Goal: Information Seeking & Learning: Learn about a topic

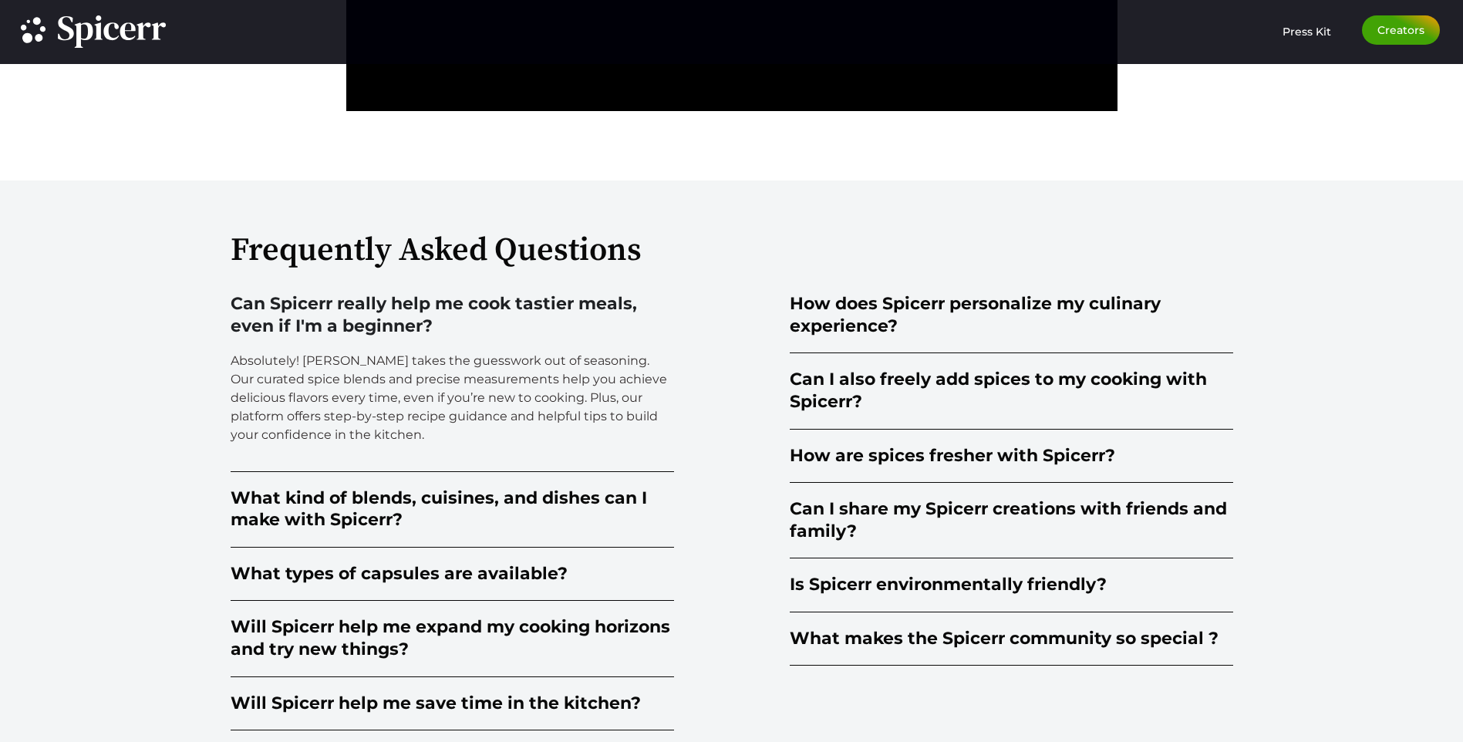
scroll to position [3778, 0]
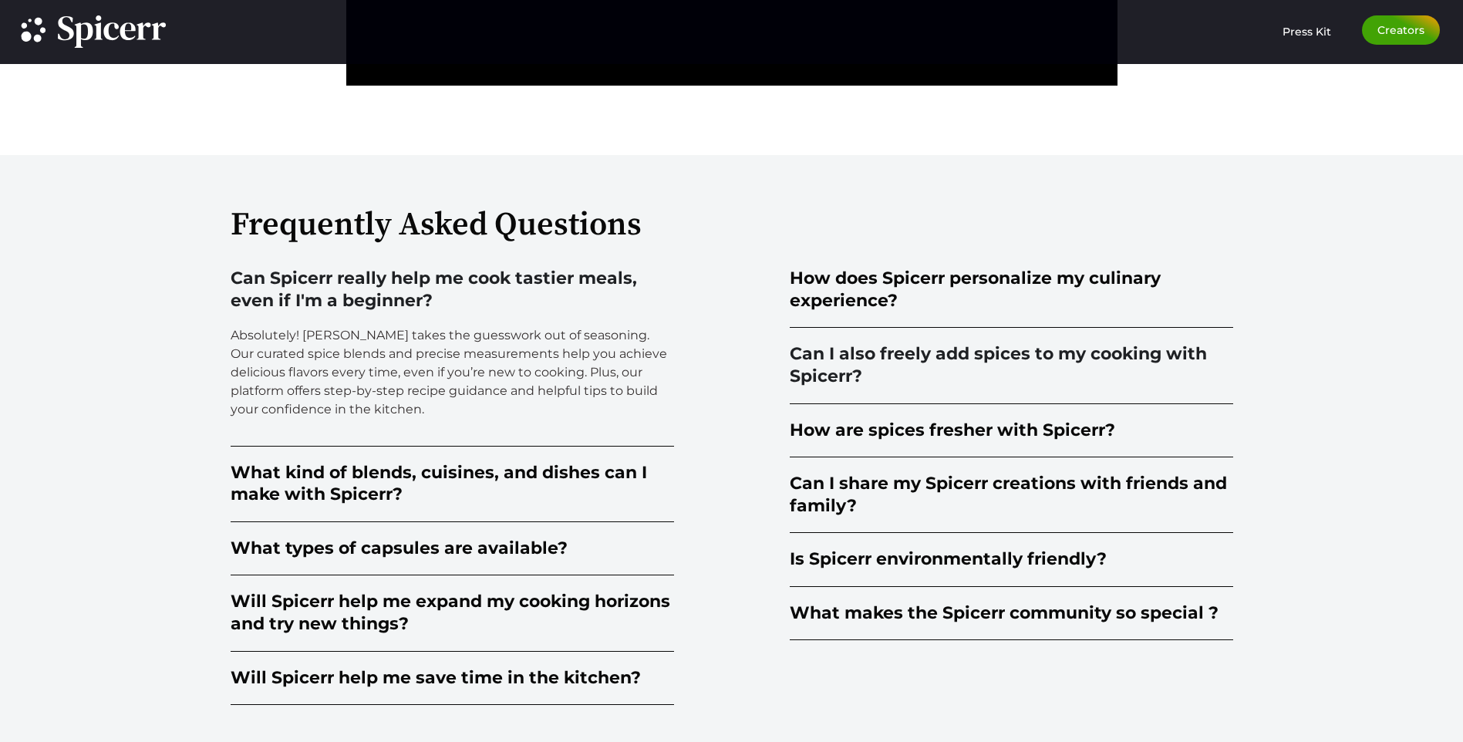
click at [1137, 360] on div "Can I also freely add spices to my cooking with Spicerr?" at bounding box center [1011, 365] width 443 height 44
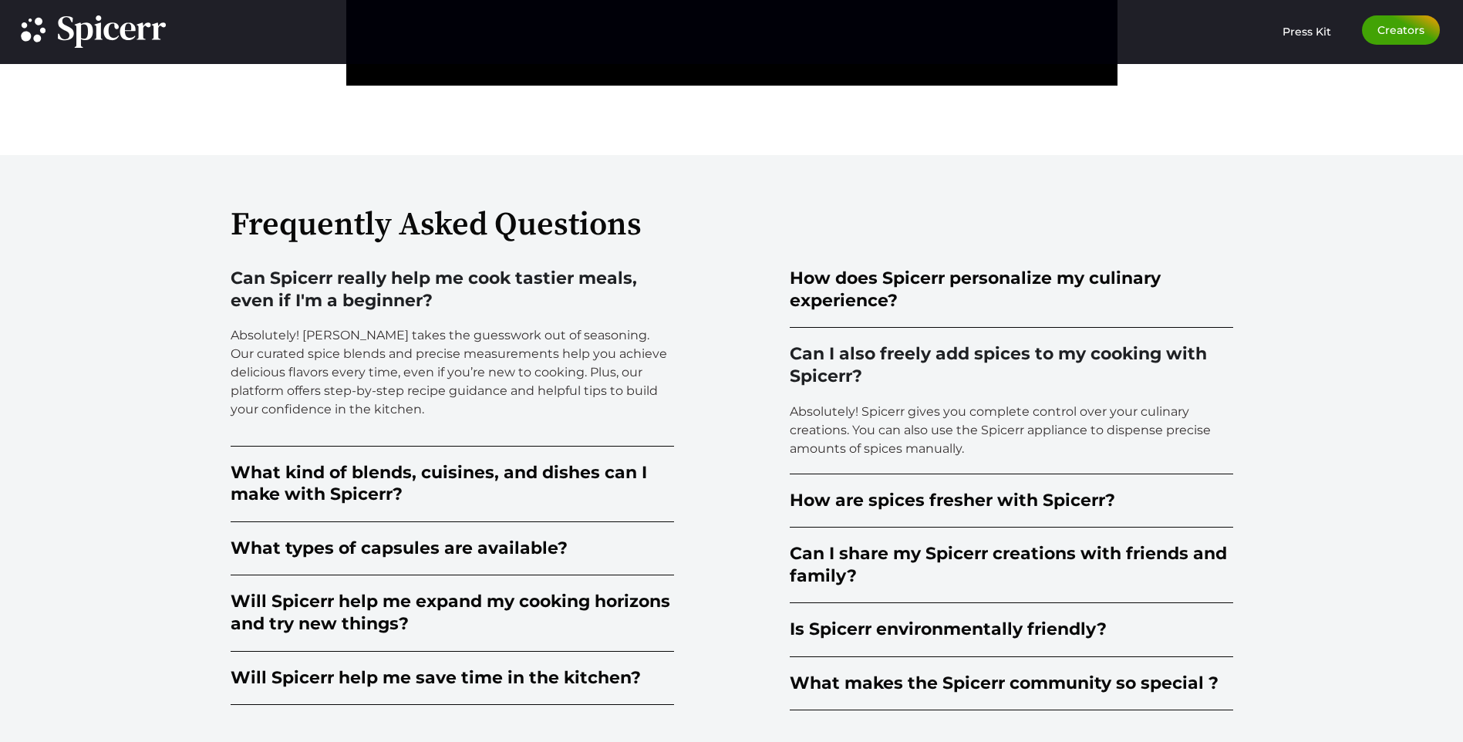
scroll to position [3855, 0]
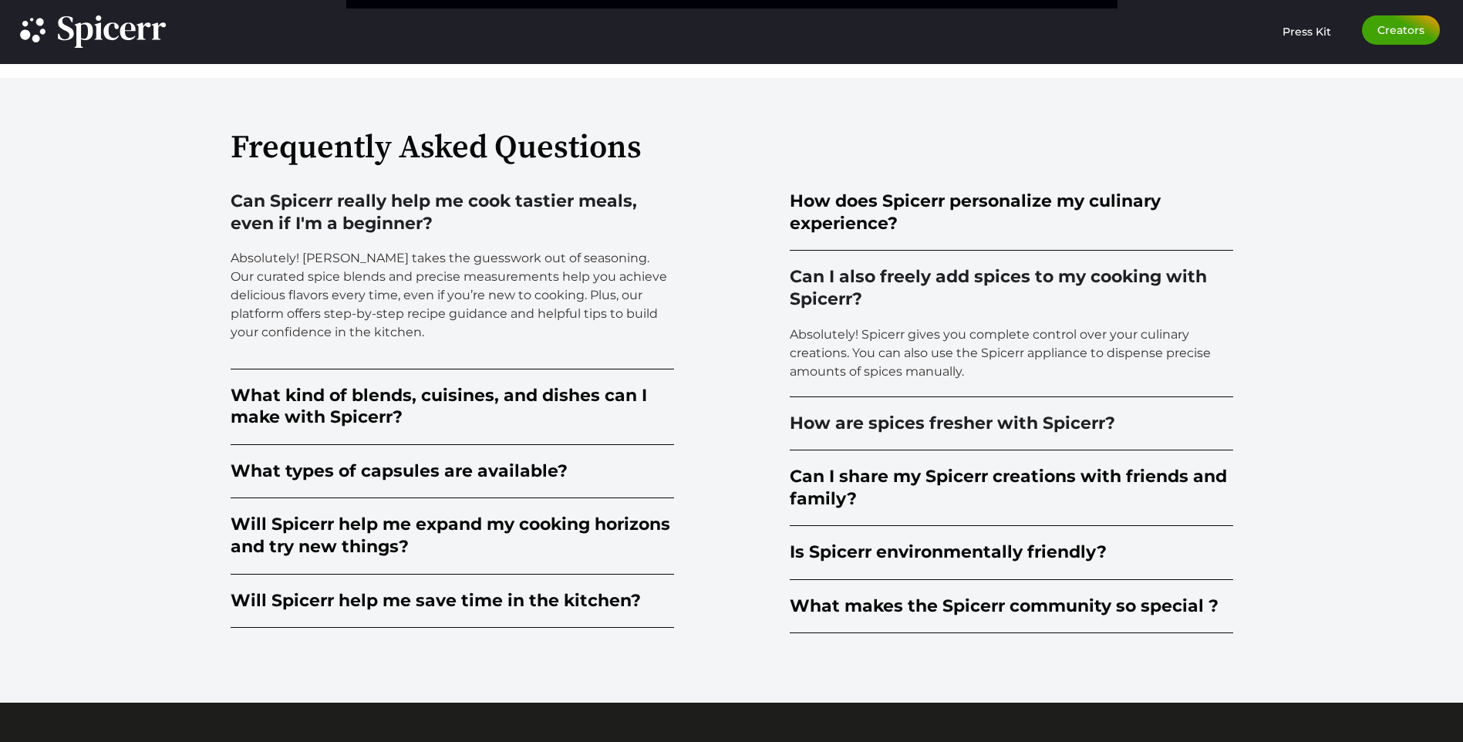
click at [1001, 415] on div "How are spices fresher with Spicerr?" at bounding box center [952, 424] width 325 height 22
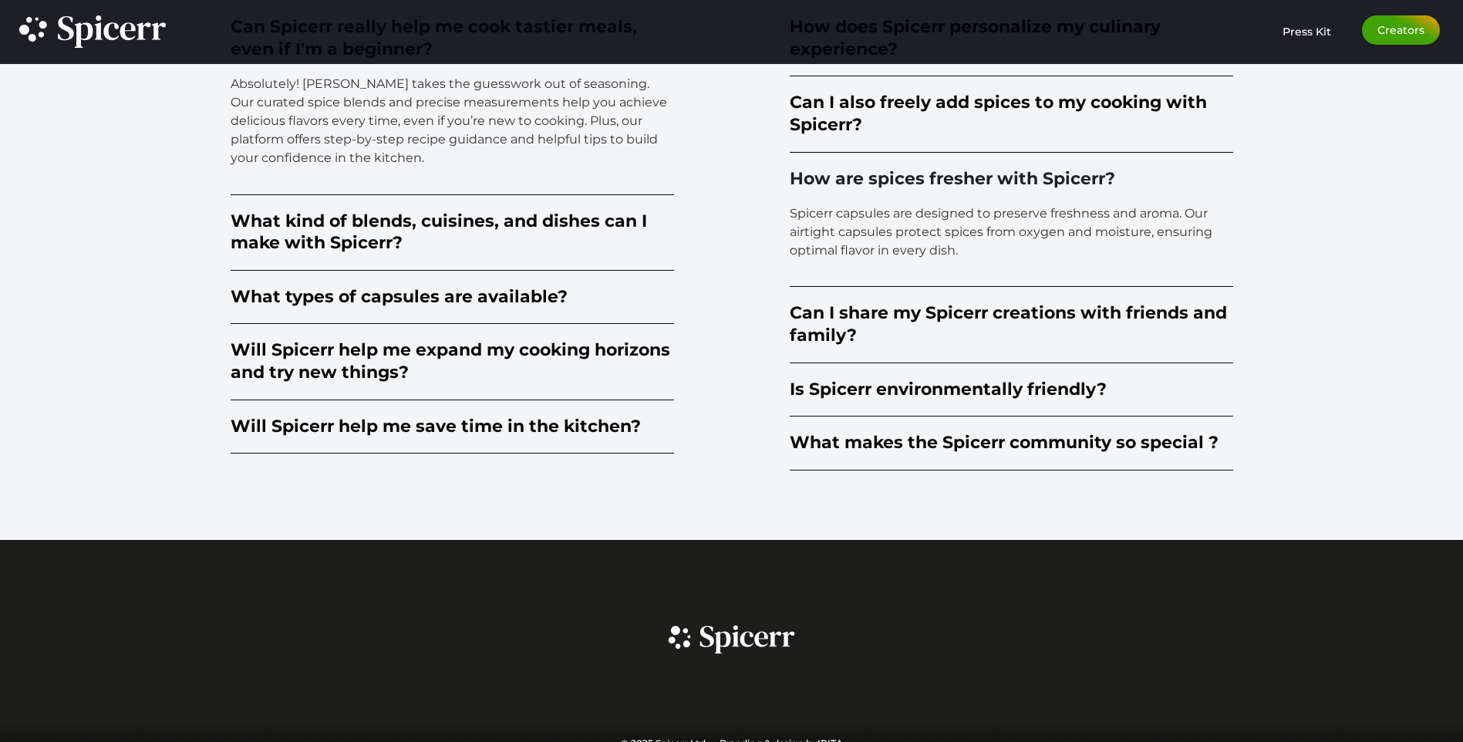
scroll to position [4047, 0]
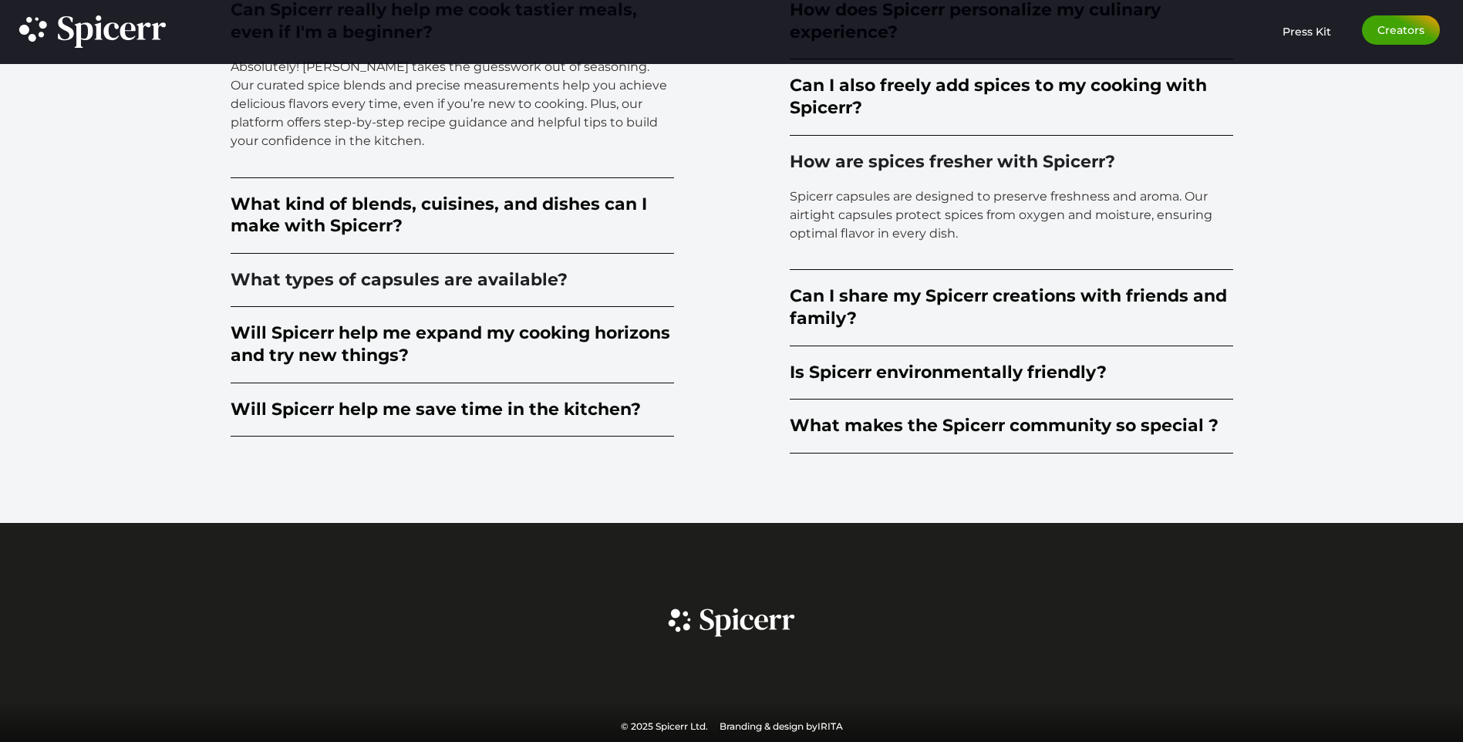
click at [453, 282] on div "What types of capsules are available?" at bounding box center [399, 280] width 337 height 22
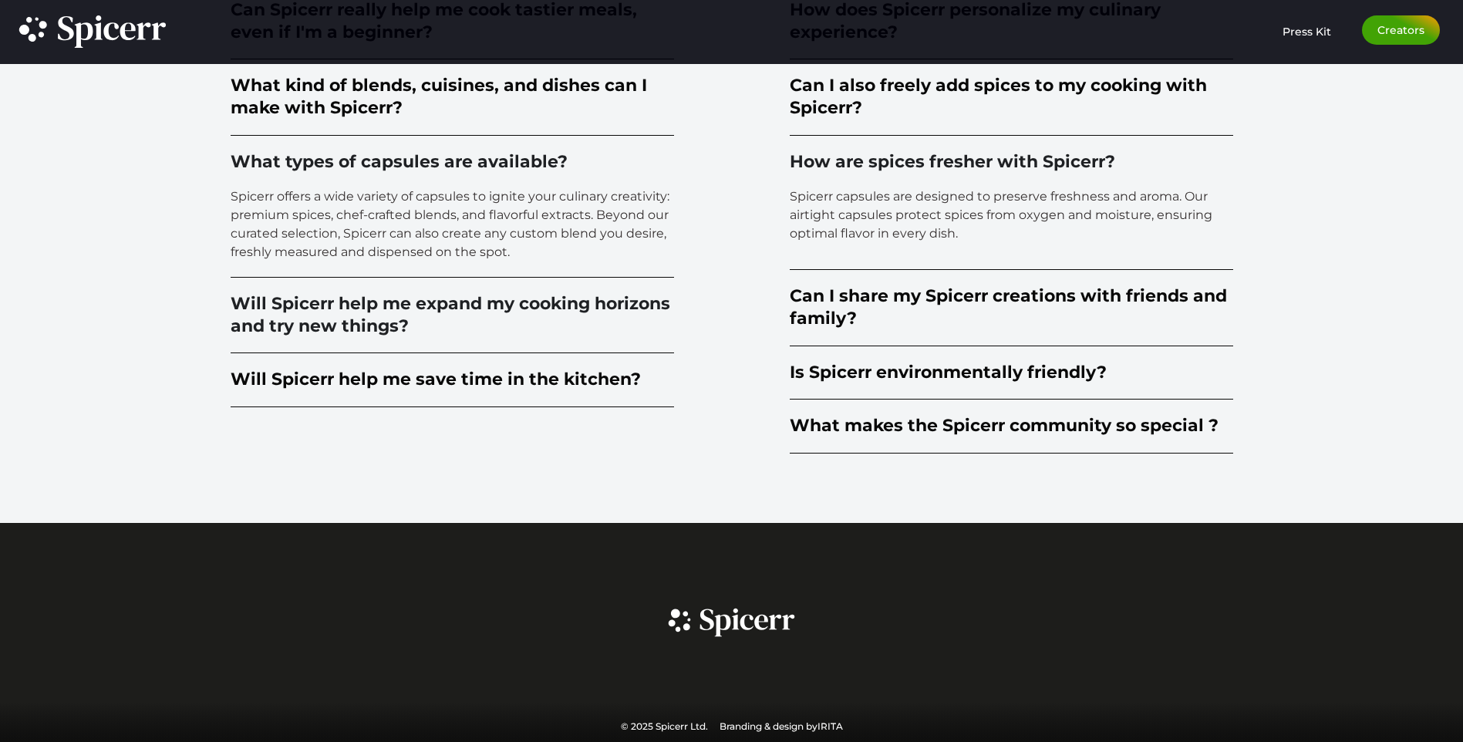
click at [409, 307] on div "Will Spicerr help me expand my cooking horizons and try new things?" at bounding box center [452, 315] width 443 height 44
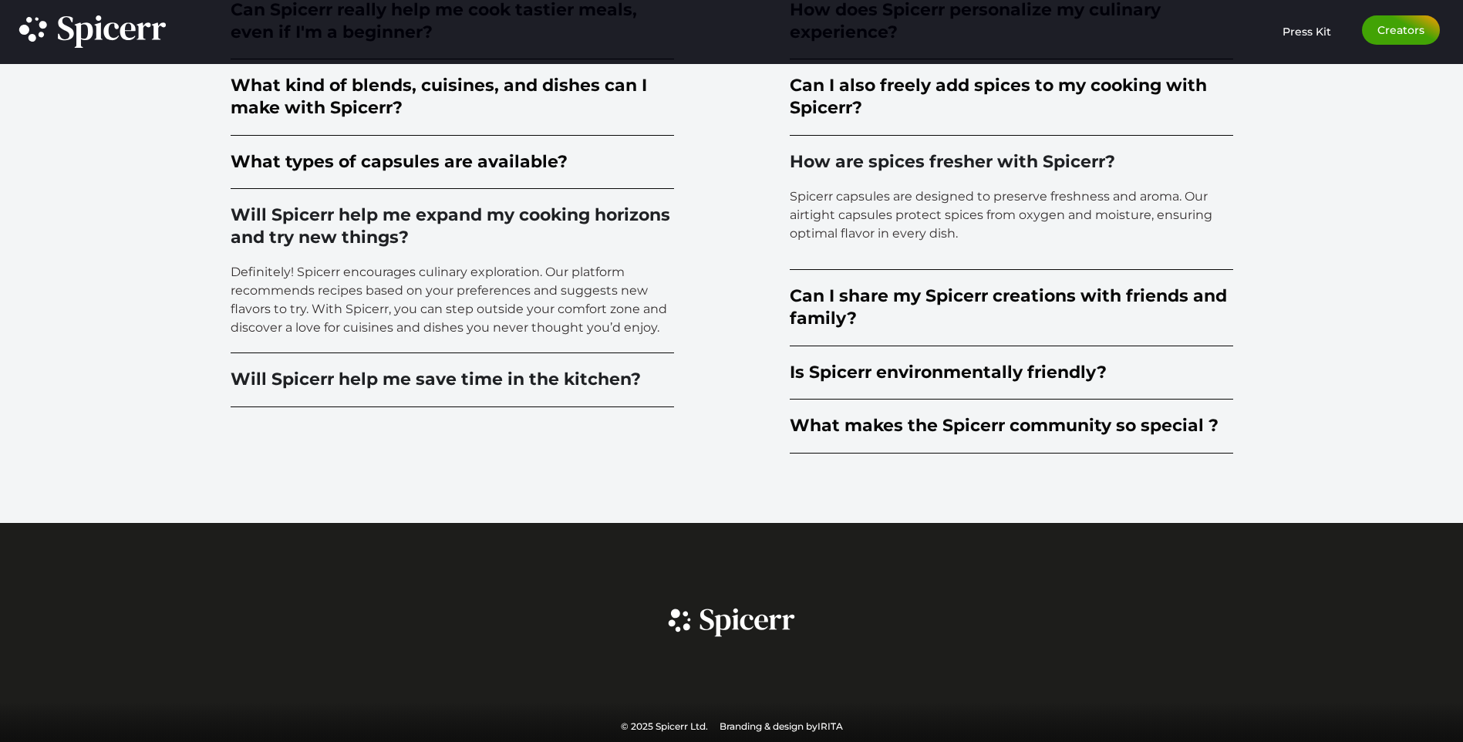
click at [553, 375] on div "Will Spicerr help me save time in the kitchen?" at bounding box center [436, 380] width 410 height 22
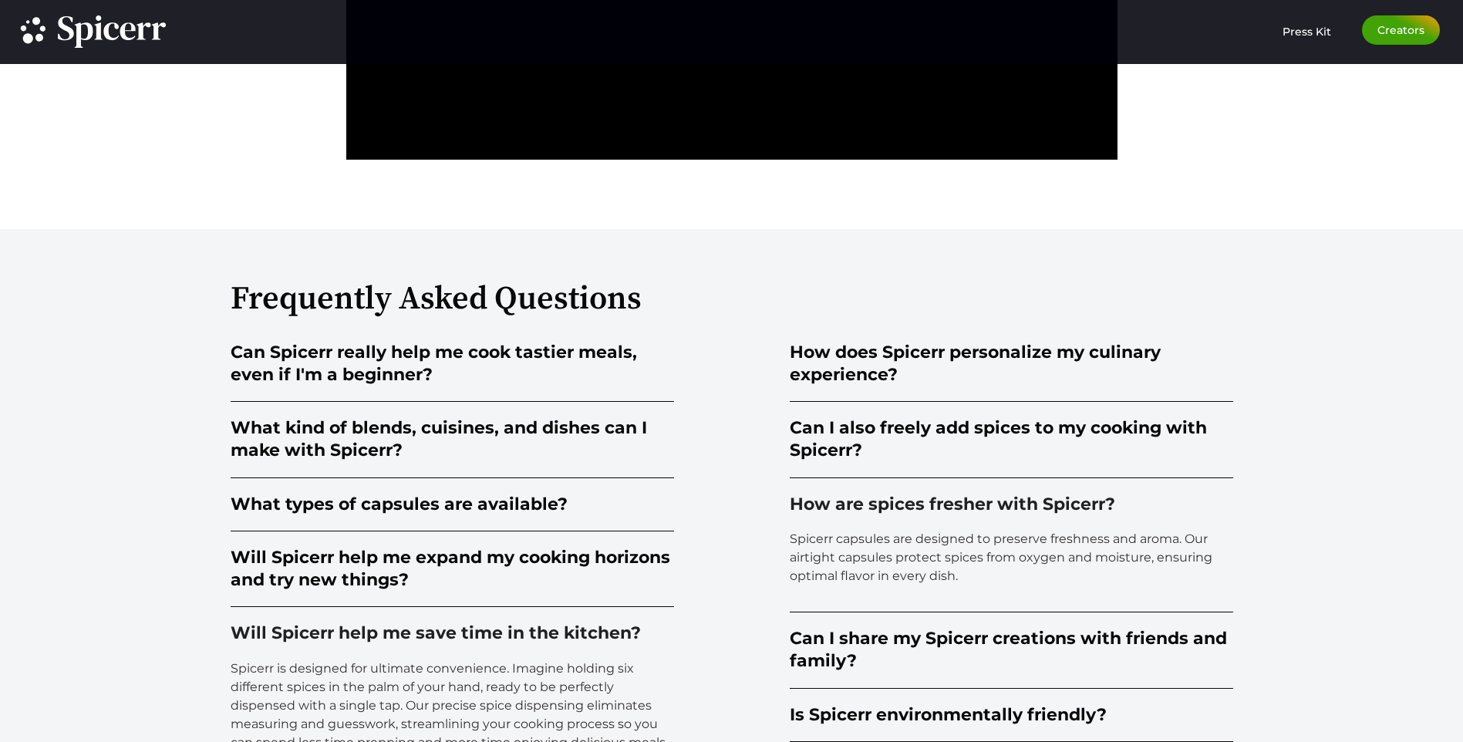
scroll to position [3661, 0]
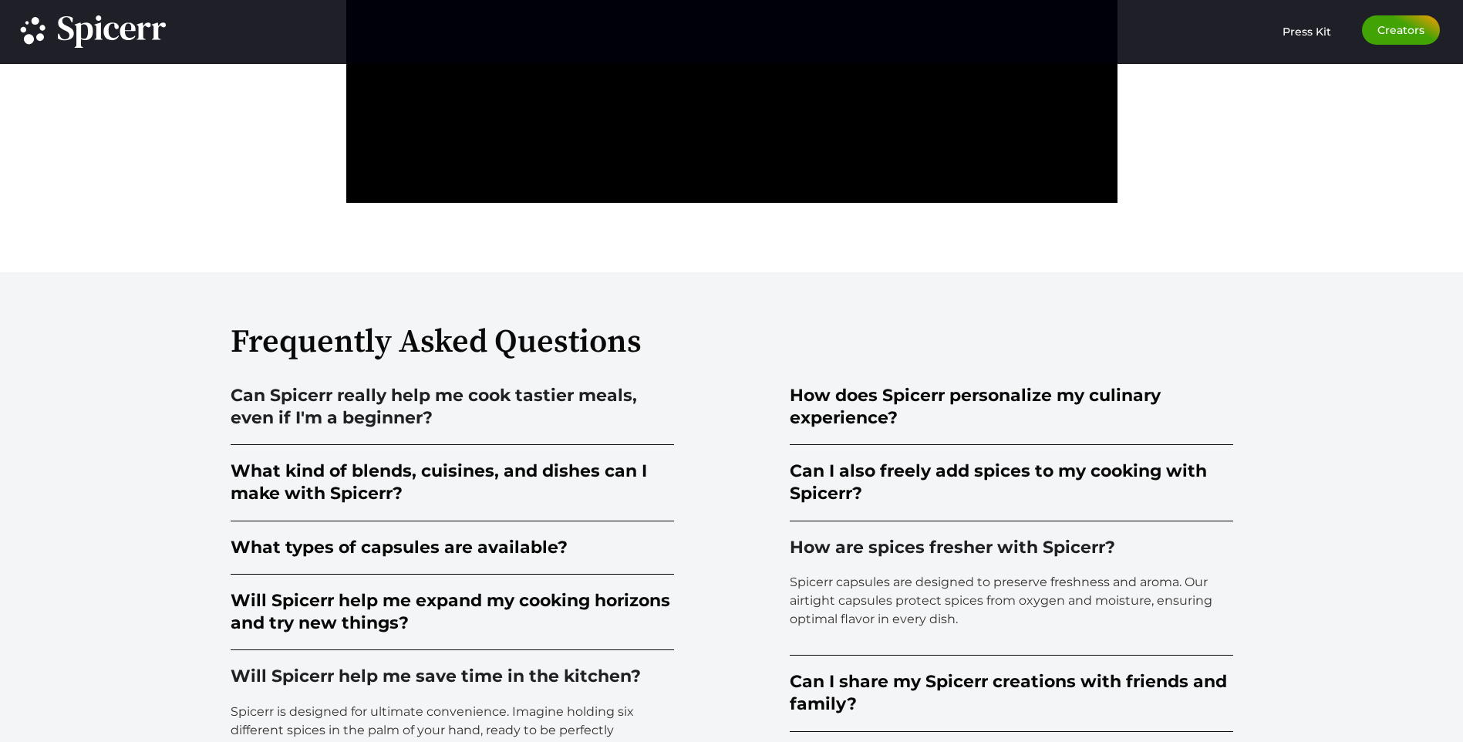
click at [480, 410] on div "Can Spicerr really help me cook tastier meals, even if I'm a beginner?" at bounding box center [452, 407] width 443 height 44
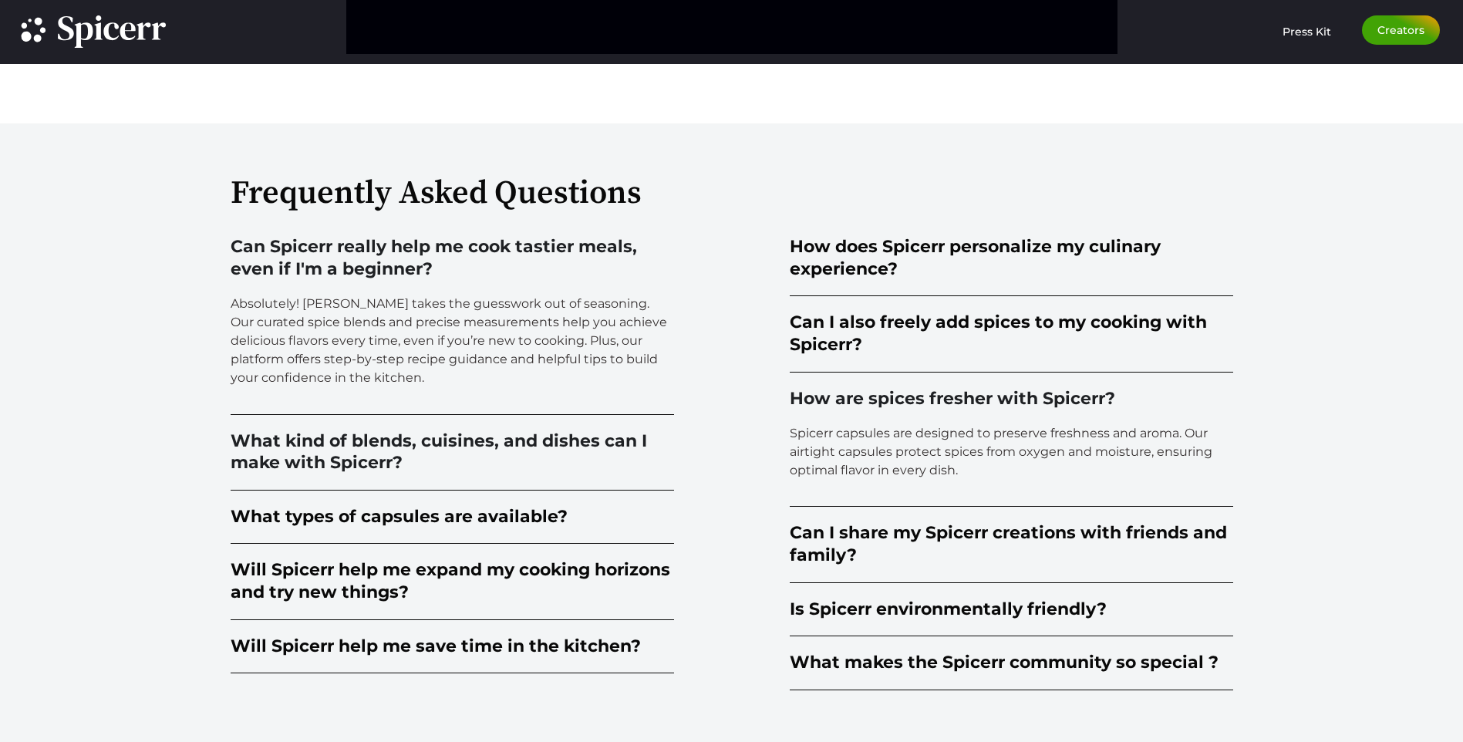
scroll to position [3815, 0]
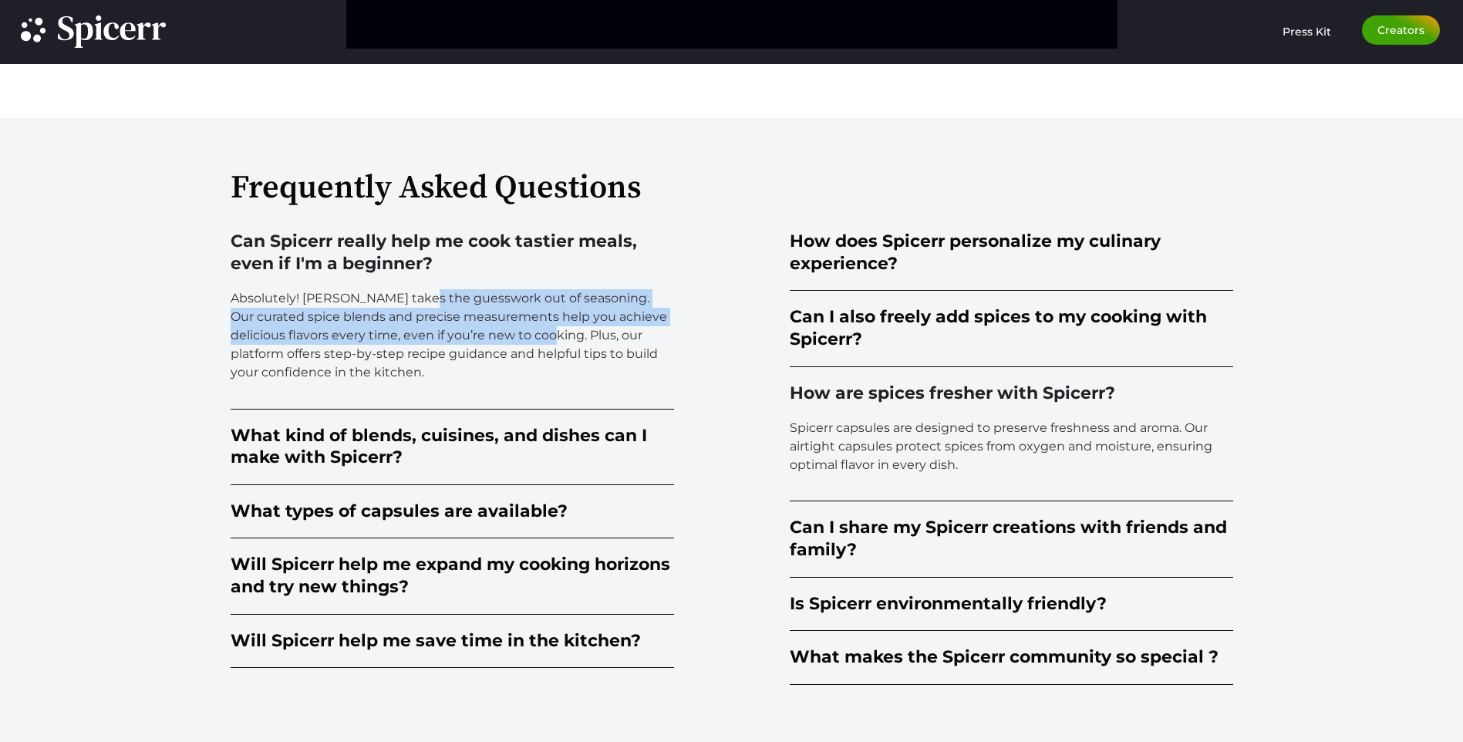
drag, startPoint x: 411, startPoint y: 291, endPoint x: 532, endPoint y: 348, distance: 133.8
click at [532, 348] on p "Absolutely! [PERSON_NAME] takes the guesswork out of seasoning. Our curated spi…" at bounding box center [452, 335] width 443 height 93
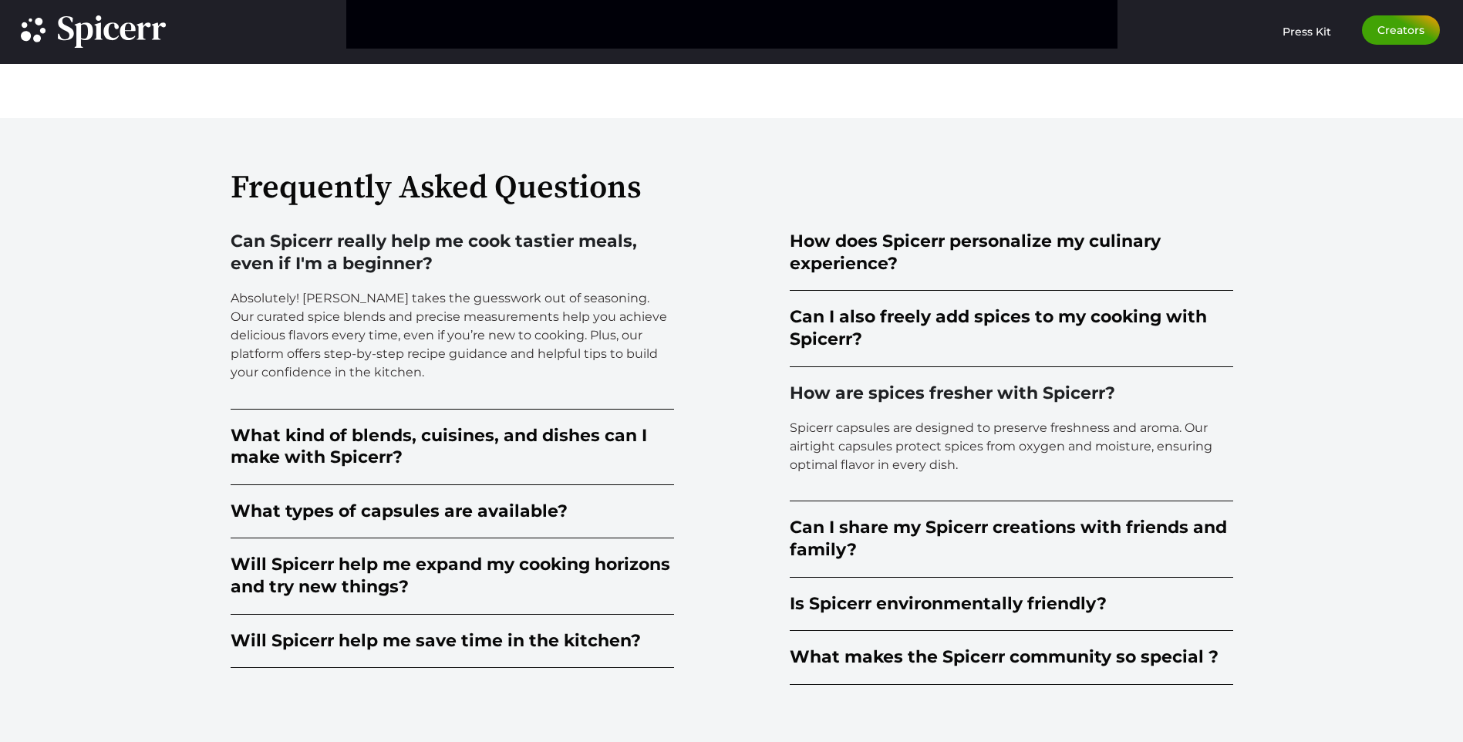
drag, startPoint x: 532, startPoint y: 348, endPoint x: 588, endPoint y: 352, distance: 55.7
click at [588, 352] on p "Absolutely! [PERSON_NAME] takes the guesswork out of seasoning. Our curated spi…" at bounding box center [452, 335] width 443 height 93
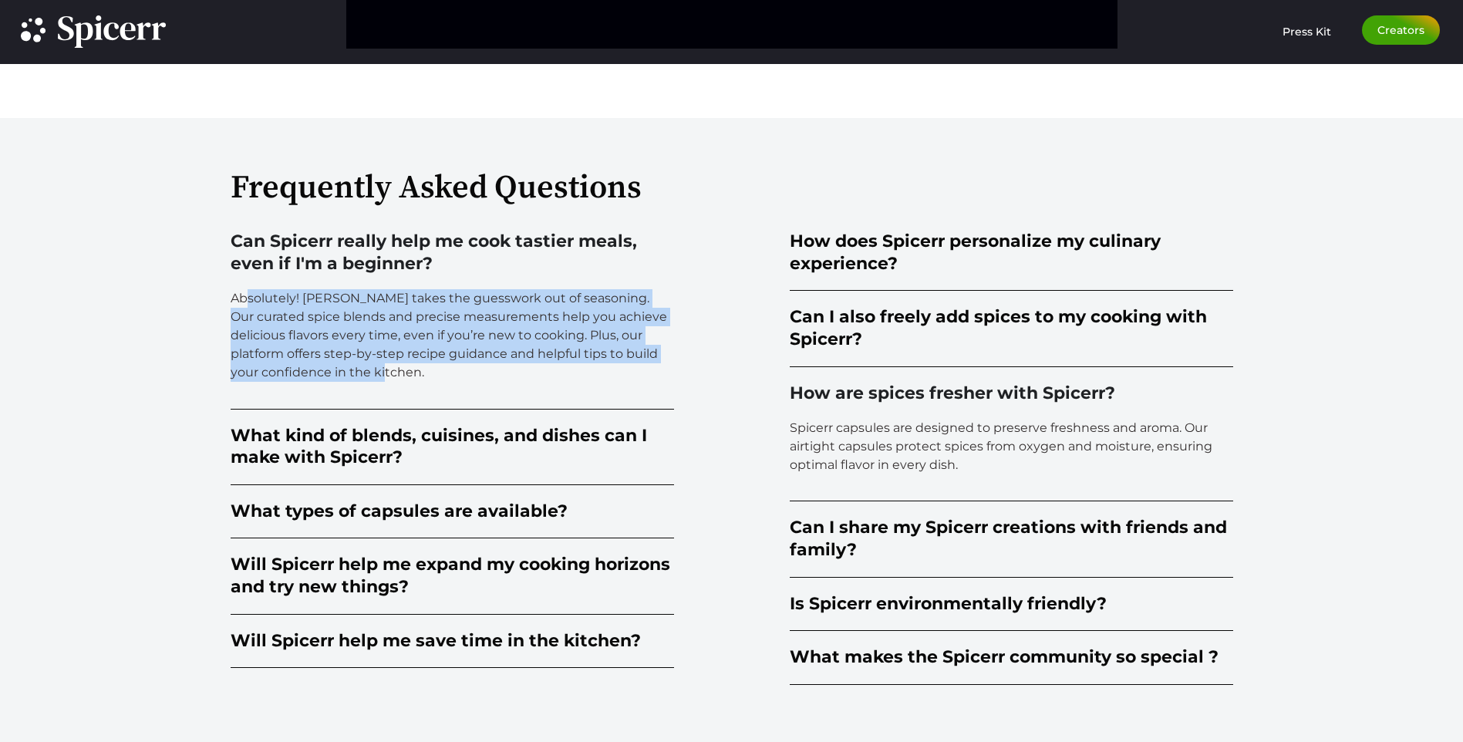
drag, startPoint x: 294, startPoint y: 300, endPoint x: 400, endPoint y: 374, distance: 129.6
click at [400, 374] on p "Absolutely! [PERSON_NAME] takes the guesswork out of seasoning. Our curated spi…" at bounding box center [452, 335] width 443 height 93
drag, startPoint x: 400, startPoint y: 374, endPoint x: 332, endPoint y: 354, distance: 70.8
click at [332, 354] on p "Absolutely! [PERSON_NAME] takes the guesswork out of seasoning. Our curated spi…" at bounding box center [452, 335] width 443 height 93
drag, startPoint x: 416, startPoint y: 369, endPoint x: 229, endPoint y: 294, distance: 201.8
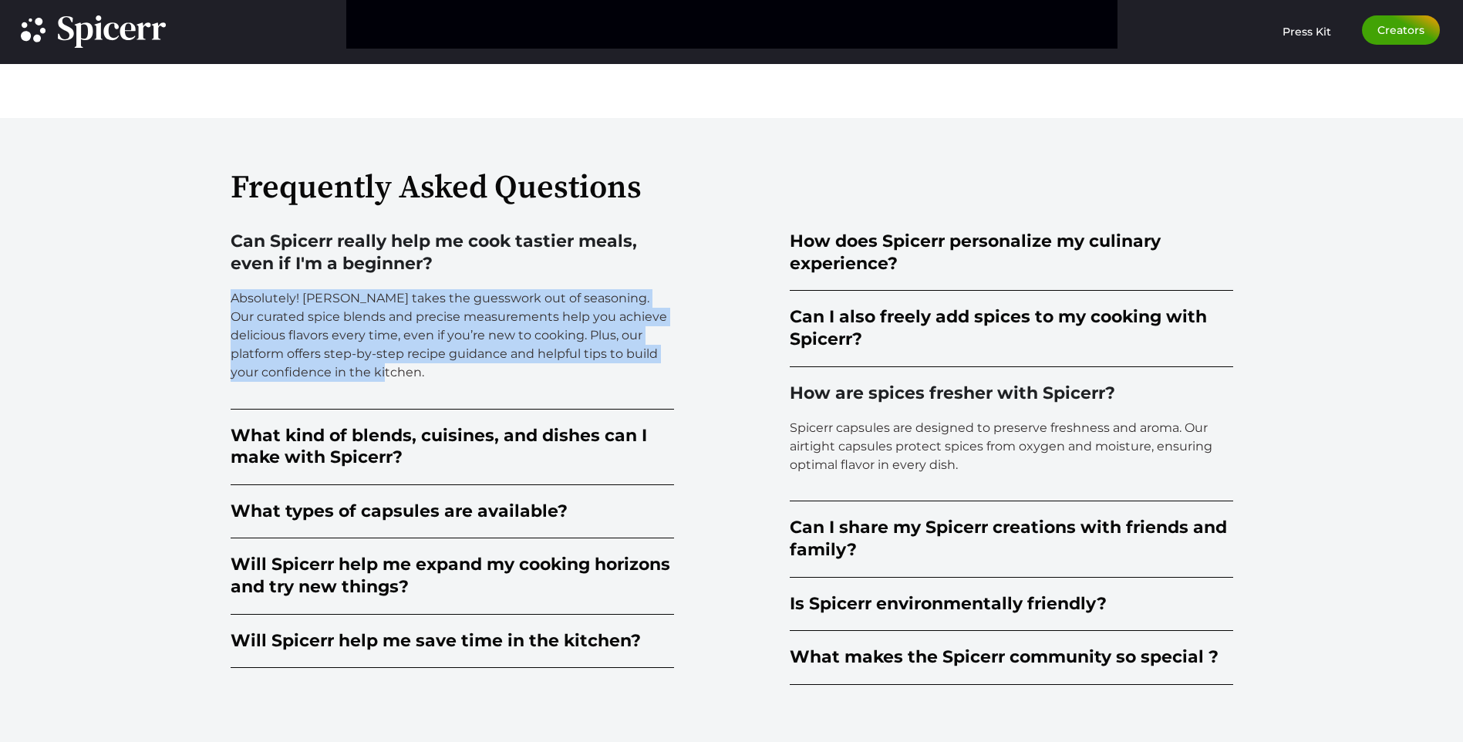
click at [229, 294] on div "Frequently Asked Questions Can Spicerr really help me cook tastier meals, even …" at bounding box center [731, 436] width 1463 height 636
click at [450, 373] on p "Absolutely! [PERSON_NAME] takes the guesswork out of seasoning. Our curated spi…" at bounding box center [452, 335] width 443 height 93
drag, startPoint x: 359, startPoint y: 308, endPoint x: 440, endPoint y: 352, distance: 93.2
click at [440, 352] on p "Absolutely! [PERSON_NAME] takes the guesswork out of seasoning. Our curated spi…" at bounding box center [452, 335] width 443 height 93
drag, startPoint x: 440, startPoint y: 352, endPoint x: 469, endPoint y: 373, distance: 35.3
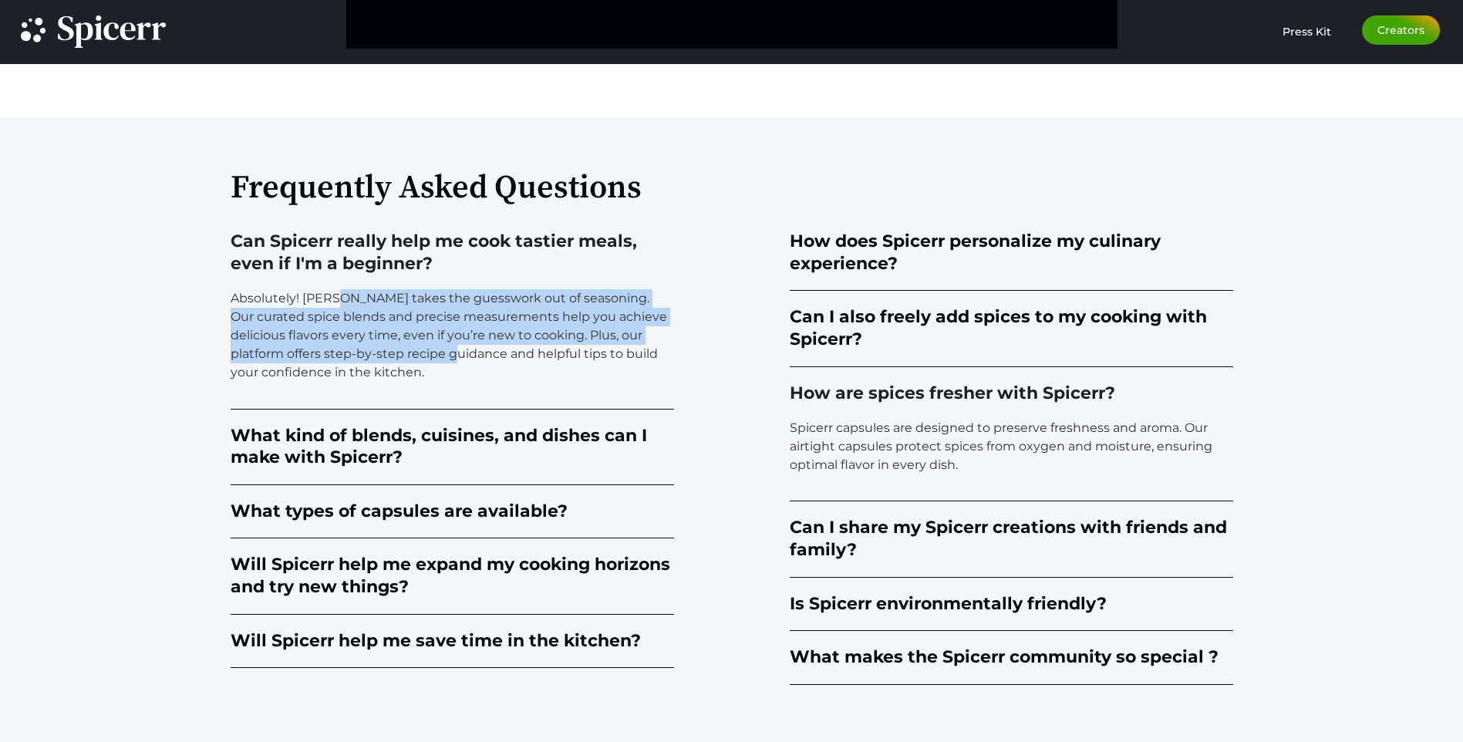
click at [469, 373] on p "Absolutely! [PERSON_NAME] takes the guesswork out of seasoning. Our curated spi…" at bounding box center [452, 335] width 443 height 93
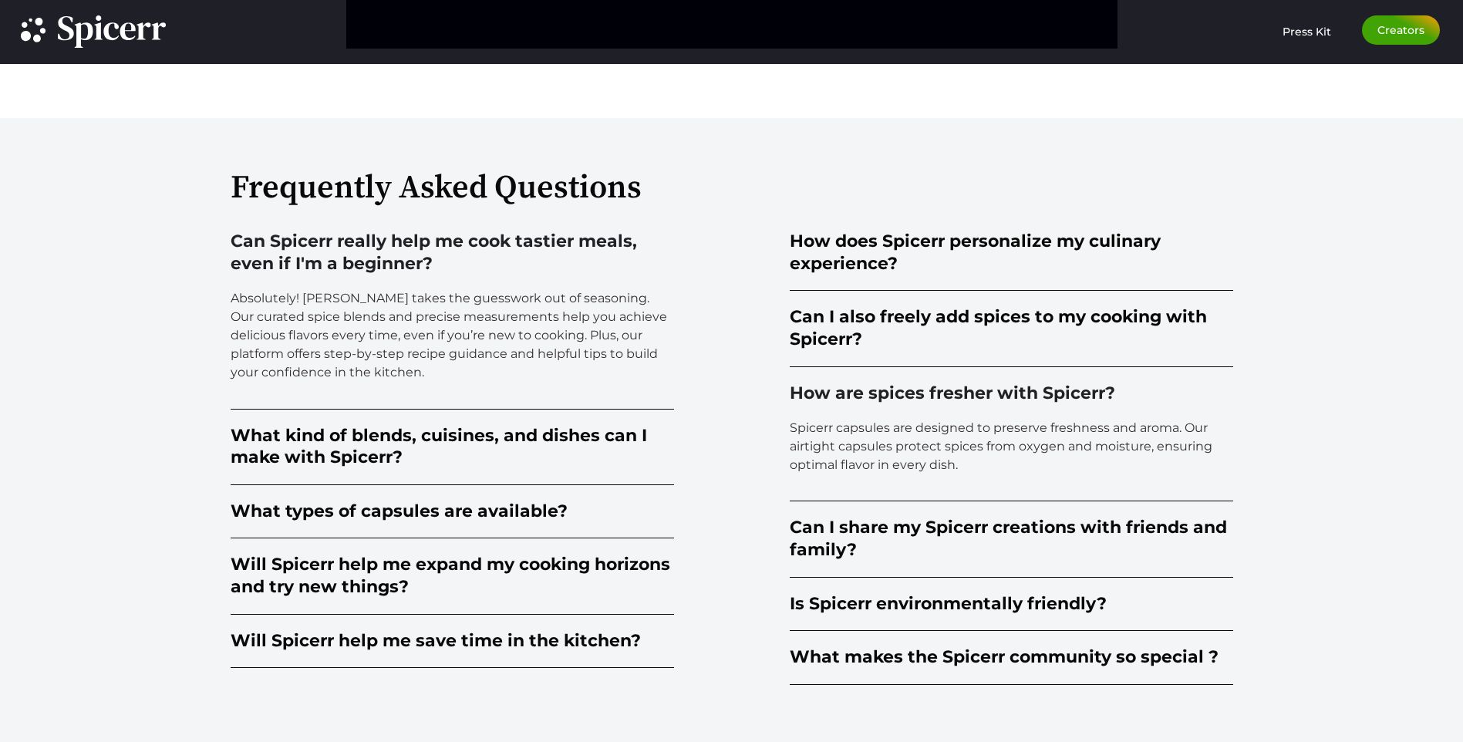
scroll to position [3892, 0]
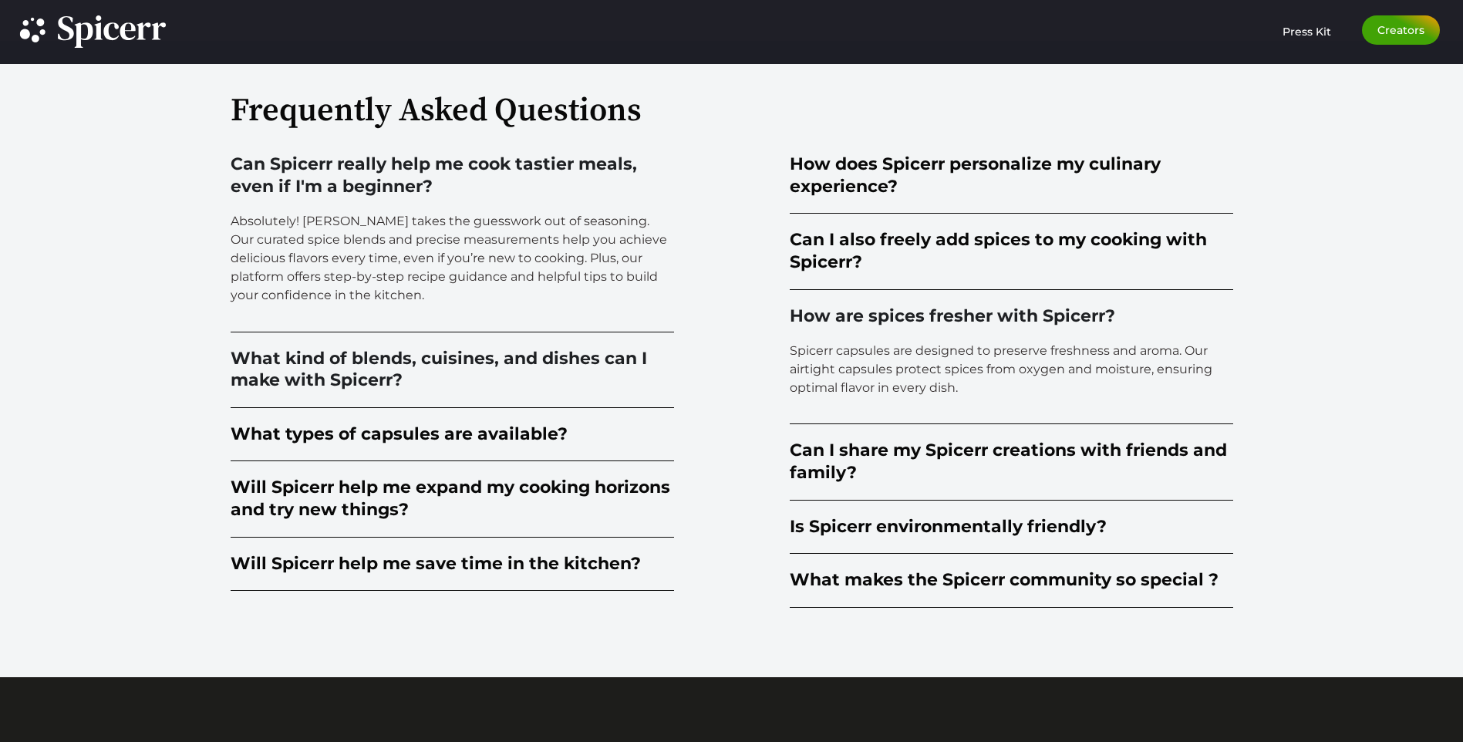
click at [425, 367] on div "What kind of blends, cuisines, and dishes can I make with Spicerr?" at bounding box center [452, 370] width 443 height 44
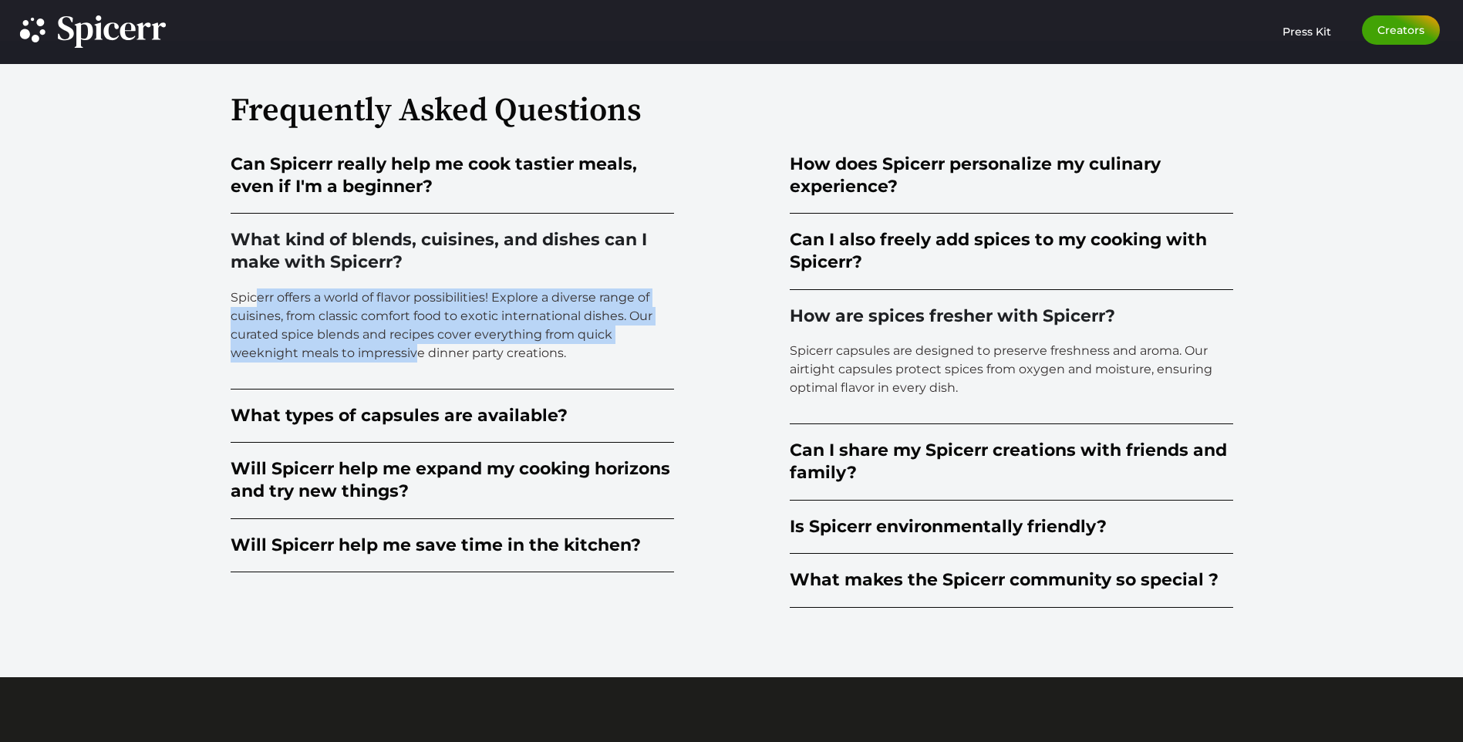
drag, startPoint x: 253, startPoint y: 295, endPoint x: 414, endPoint y: 357, distance: 172.6
click at [414, 357] on p "Spicerr offers a world of flavor possibilities! Explore a diverse range of cuis…" at bounding box center [452, 325] width 443 height 74
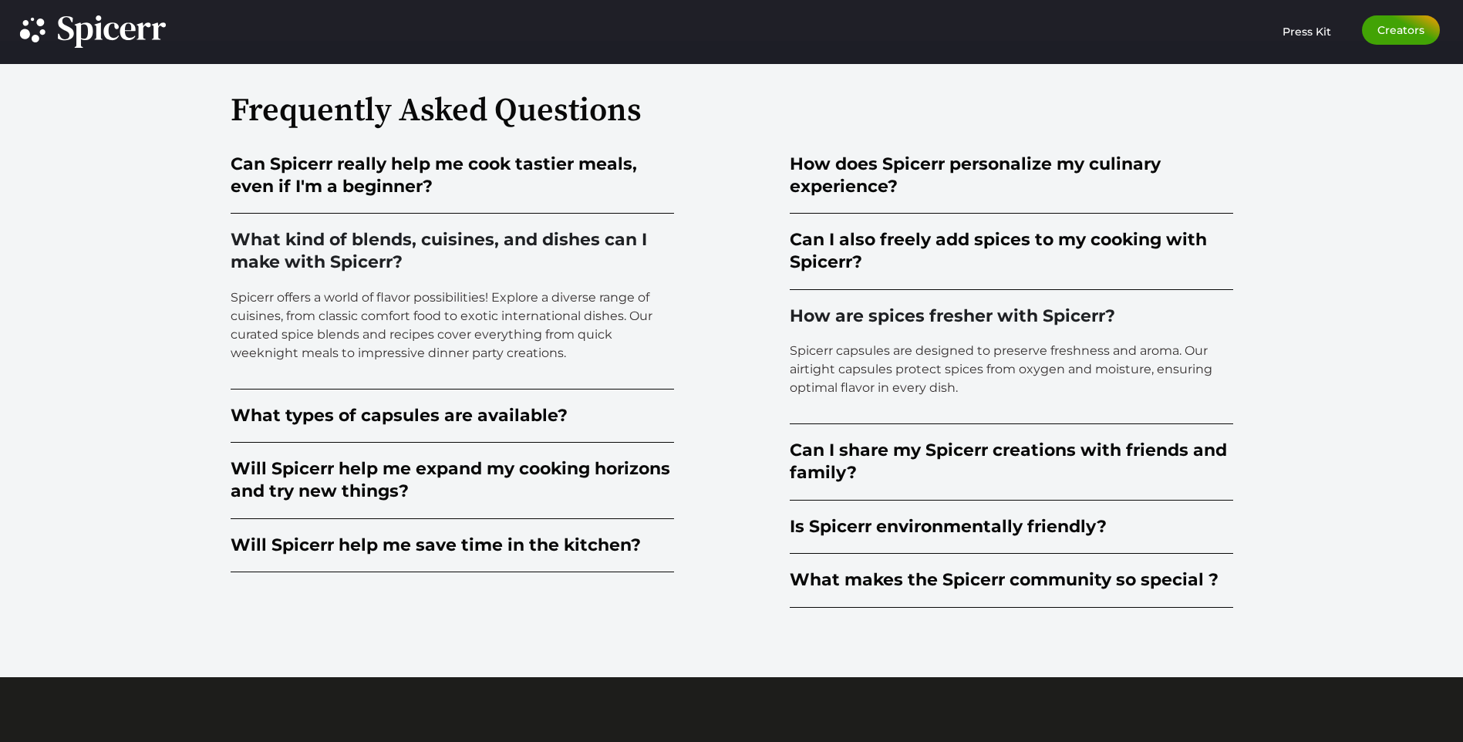
drag, startPoint x: 414, startPoint y: 357, endPoint x: 565, endPoint y: 349, distance: 151.3
click at [565, 349] on p "Spicerr offers a world of flavor possibilities! Explore a diverse range of cuis…" at bounding box center [452, 325] width 443 height 74
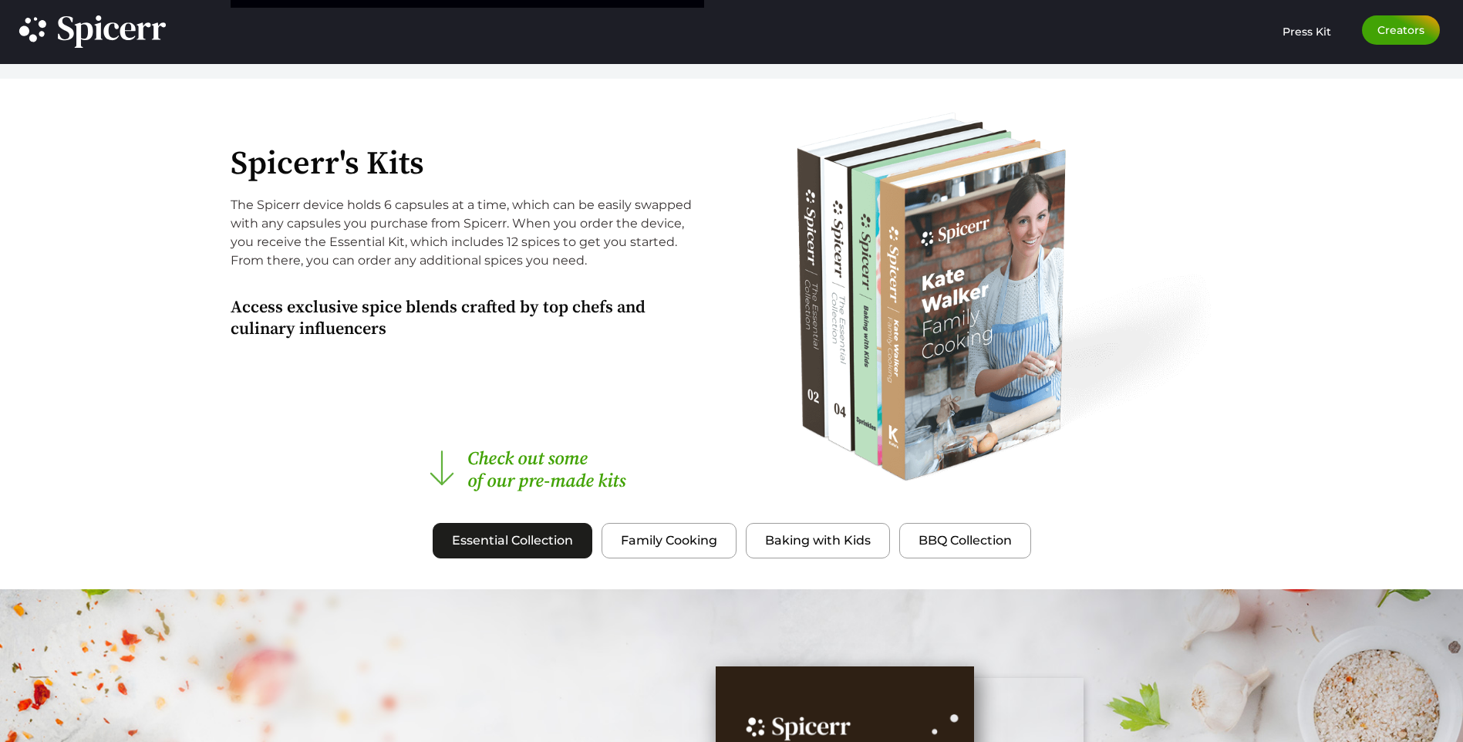
scroll to position [1425, 0]
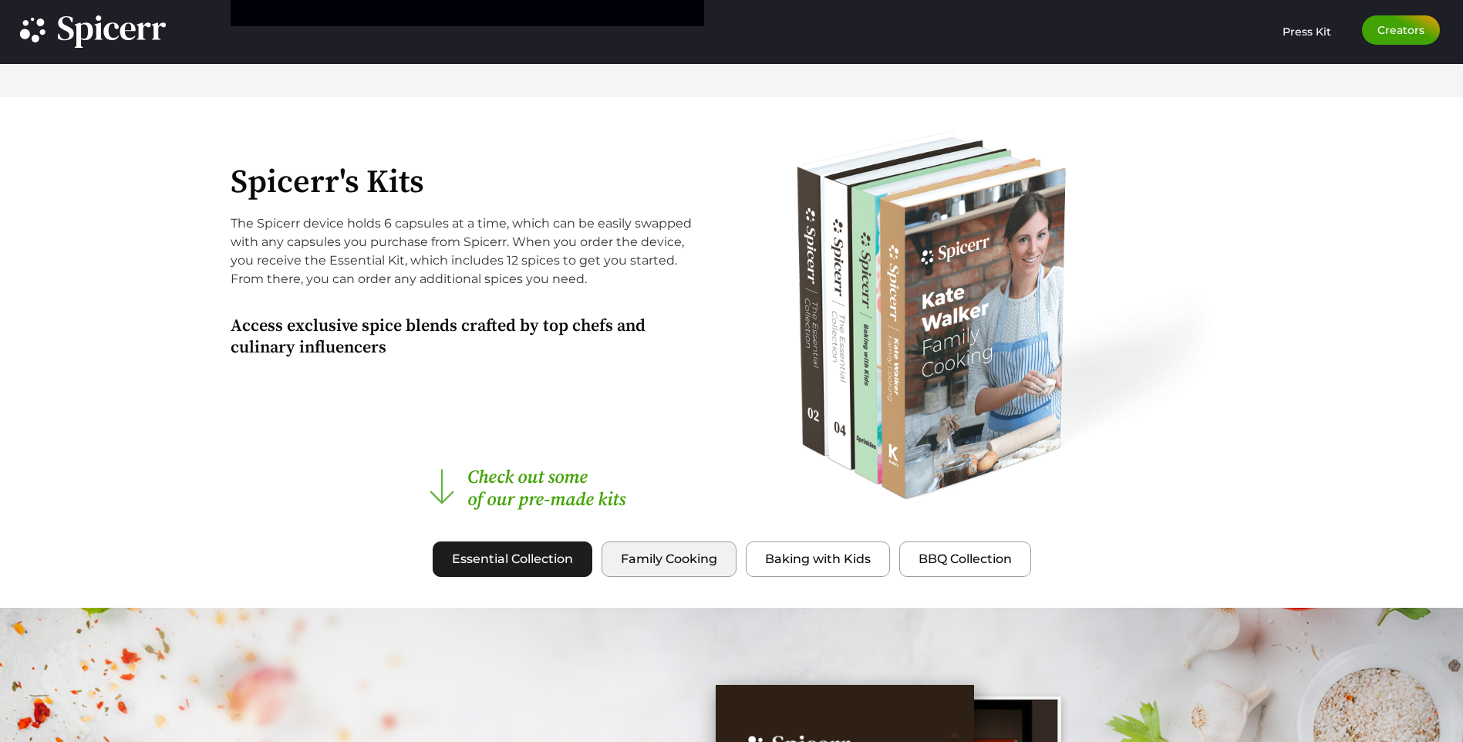
click at [644, 555] on span "Family Cooking" at bounding box center [669, 559] width 96 height 19
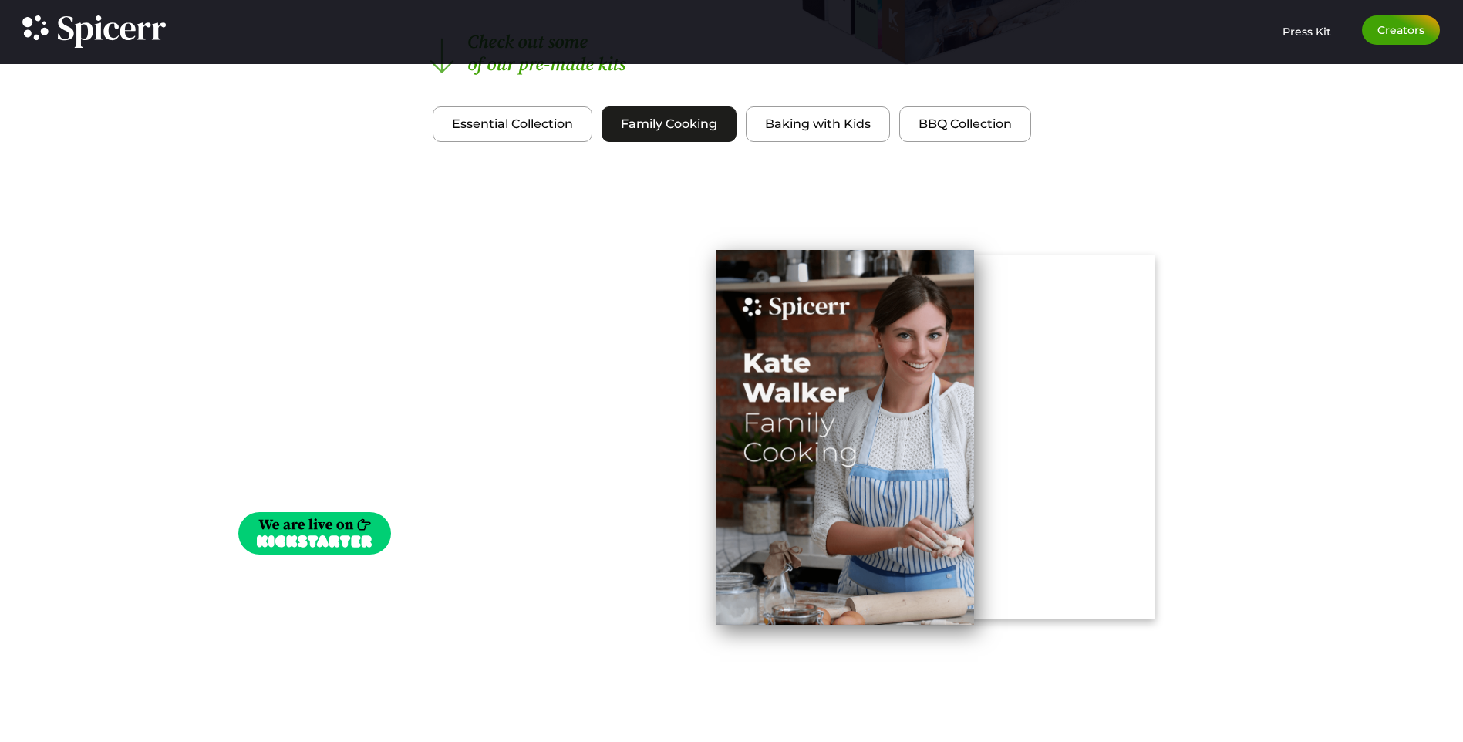
scroll to position [1888, 0]
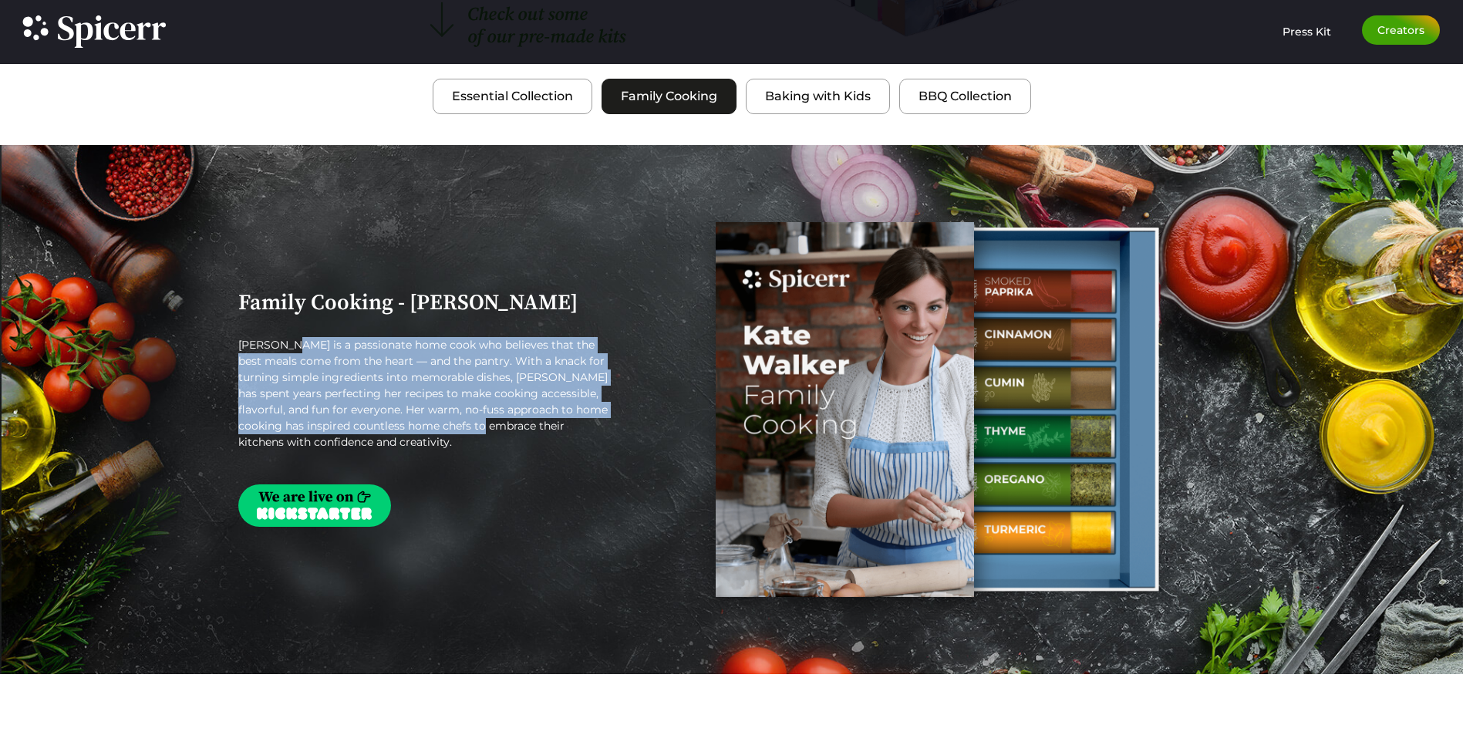
drag, startPoint x: 481, startPoint y: 407, endPoint x: 508, endPoint y: 433, distance: 37.1
click at [508, 433] on p "[PERSON_NAME] is a passionate home cook who believes that the best meals come f…" at bounding box center [424, 393] width 373 height 113
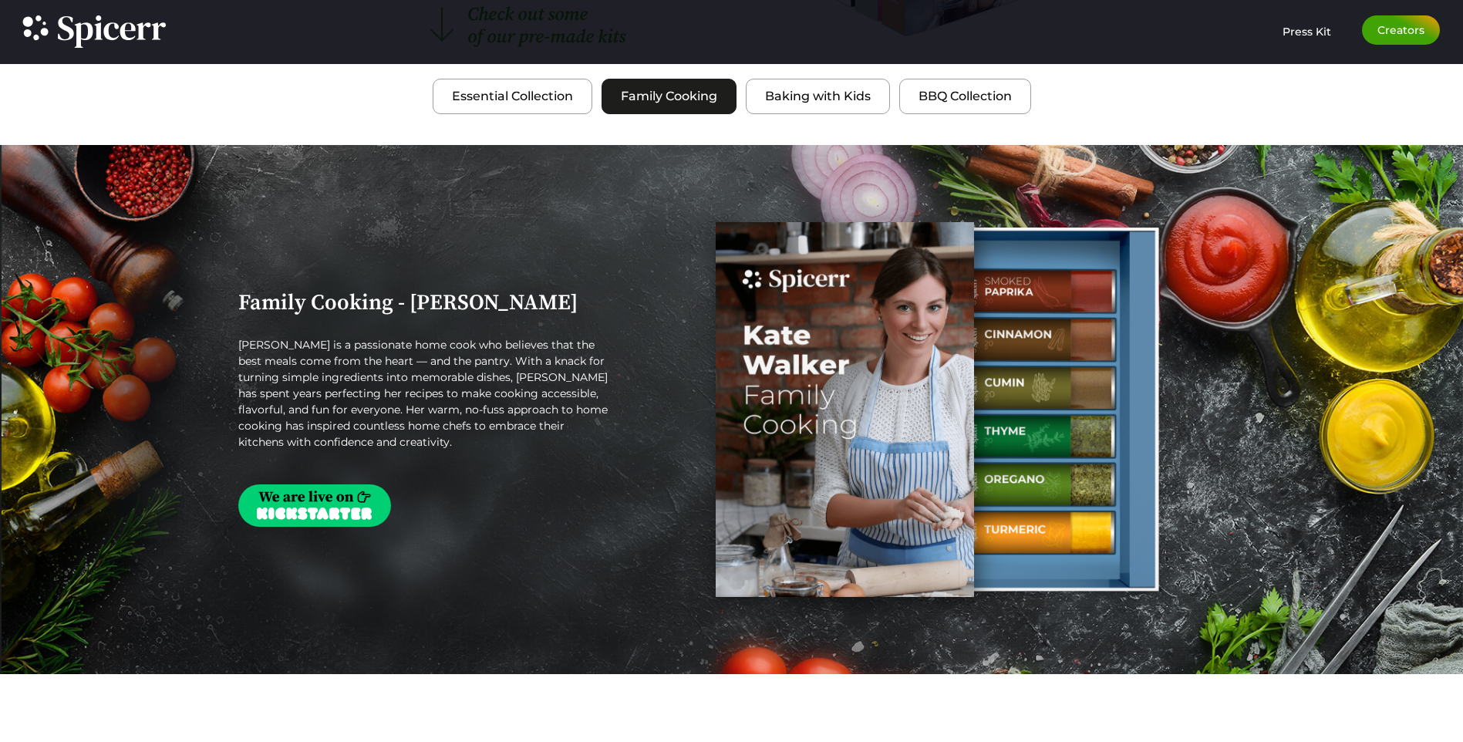
drag, startPoint x: 508, startPoint y: 433, endPoint x: 542, endPoint y: 435, distance: 34.0
click at [542, 435] on p "[PERSON_NAME] is a passionate home cook who believes that the best meals come f…" at bounding box center [424, 393] width 373 height 113
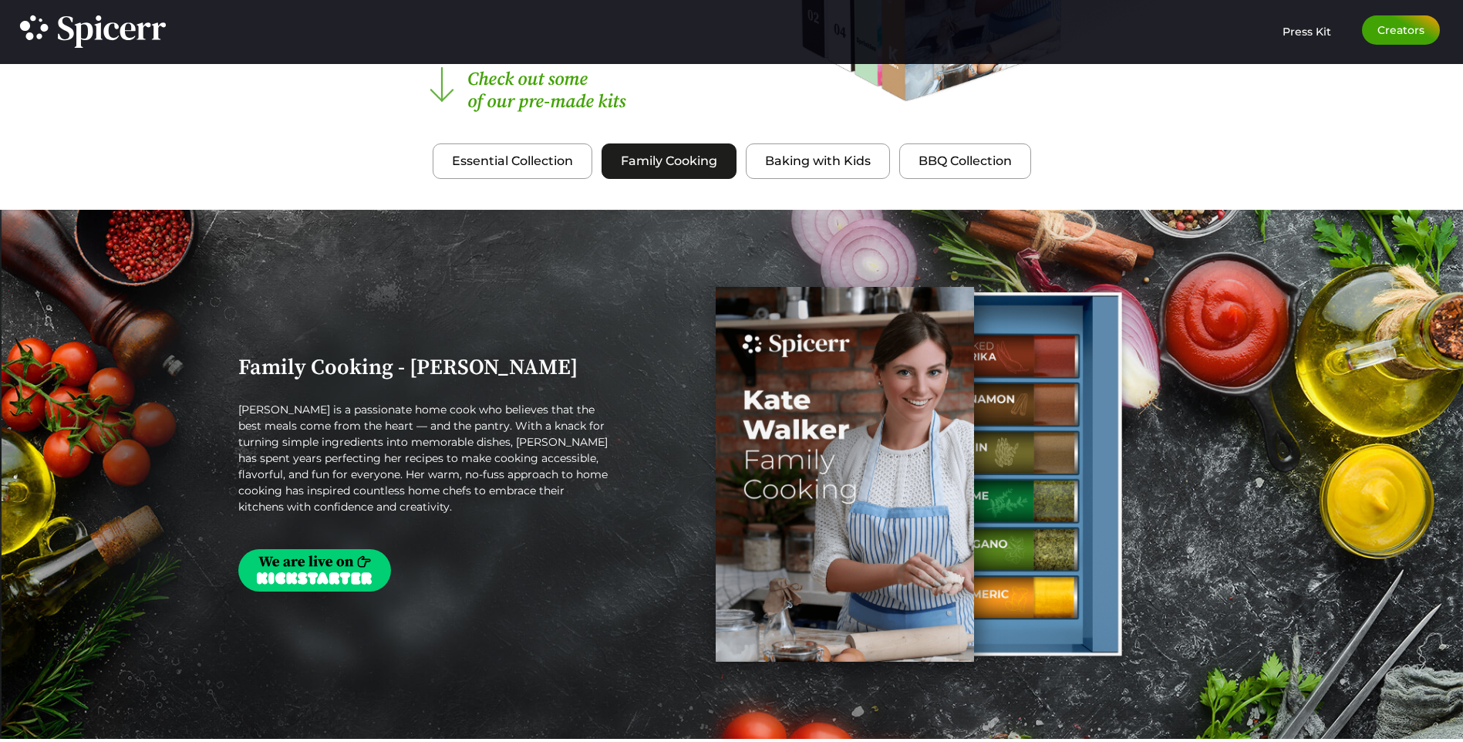
scroll to position [1656, 0]
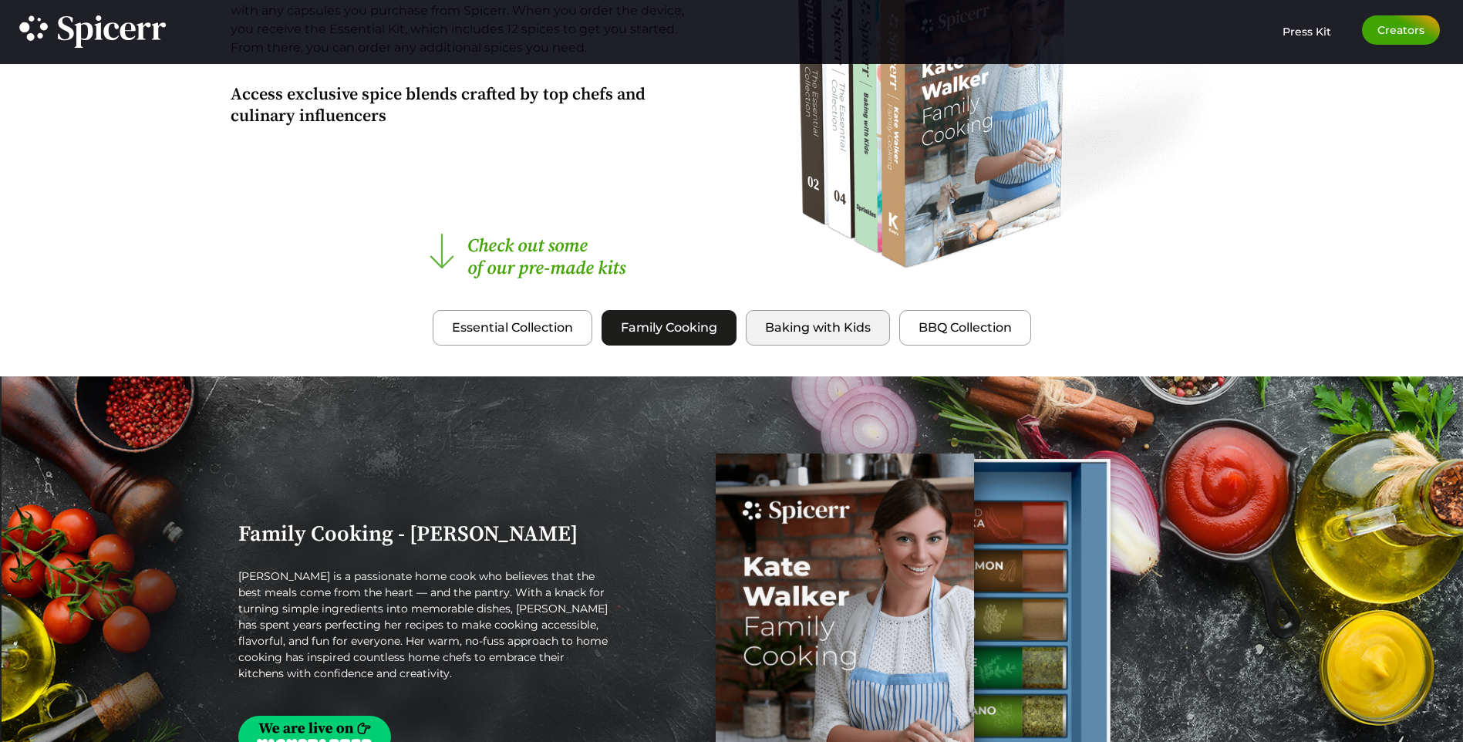
click at [797, 324] on span "Baking with Kids" at bounding box center [818, 327] width 106 height 19
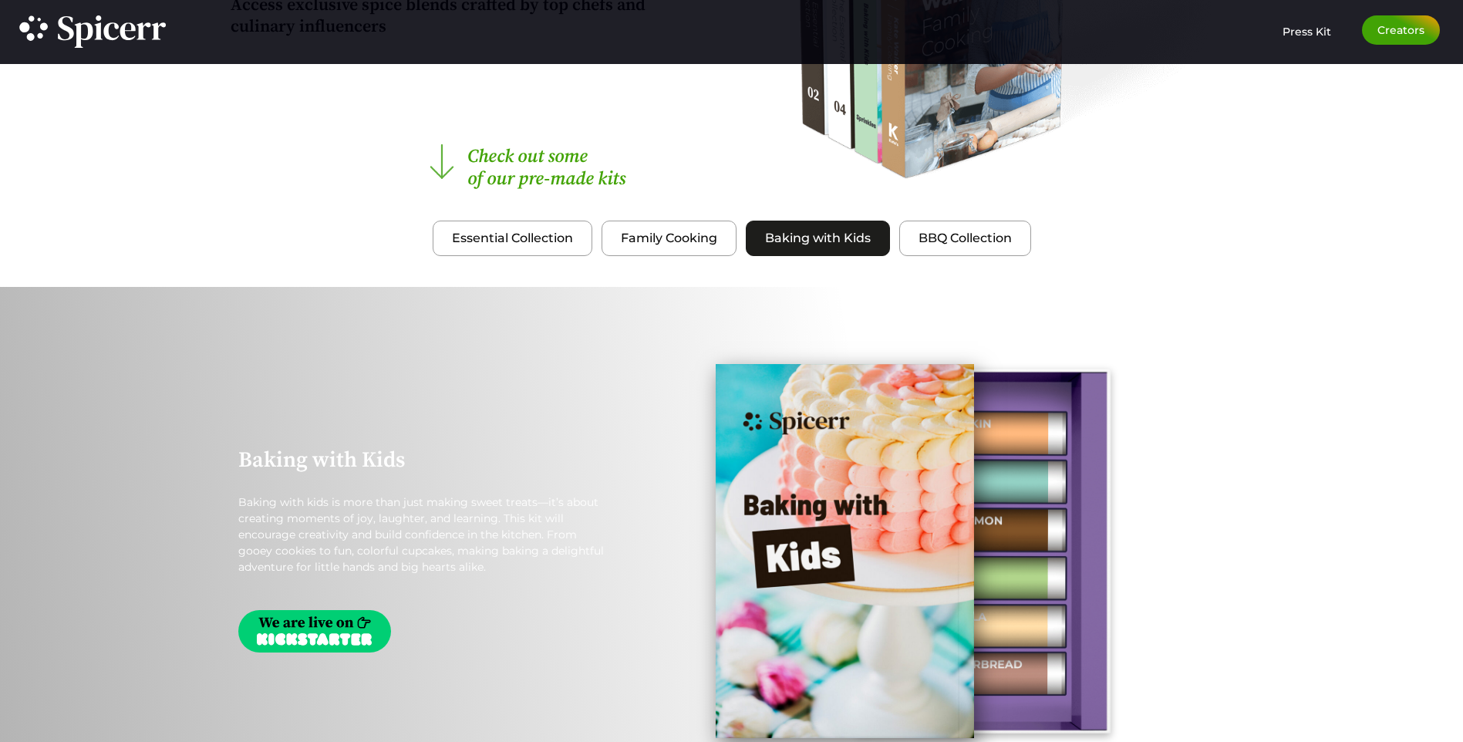
scroll to position [1888, 0]
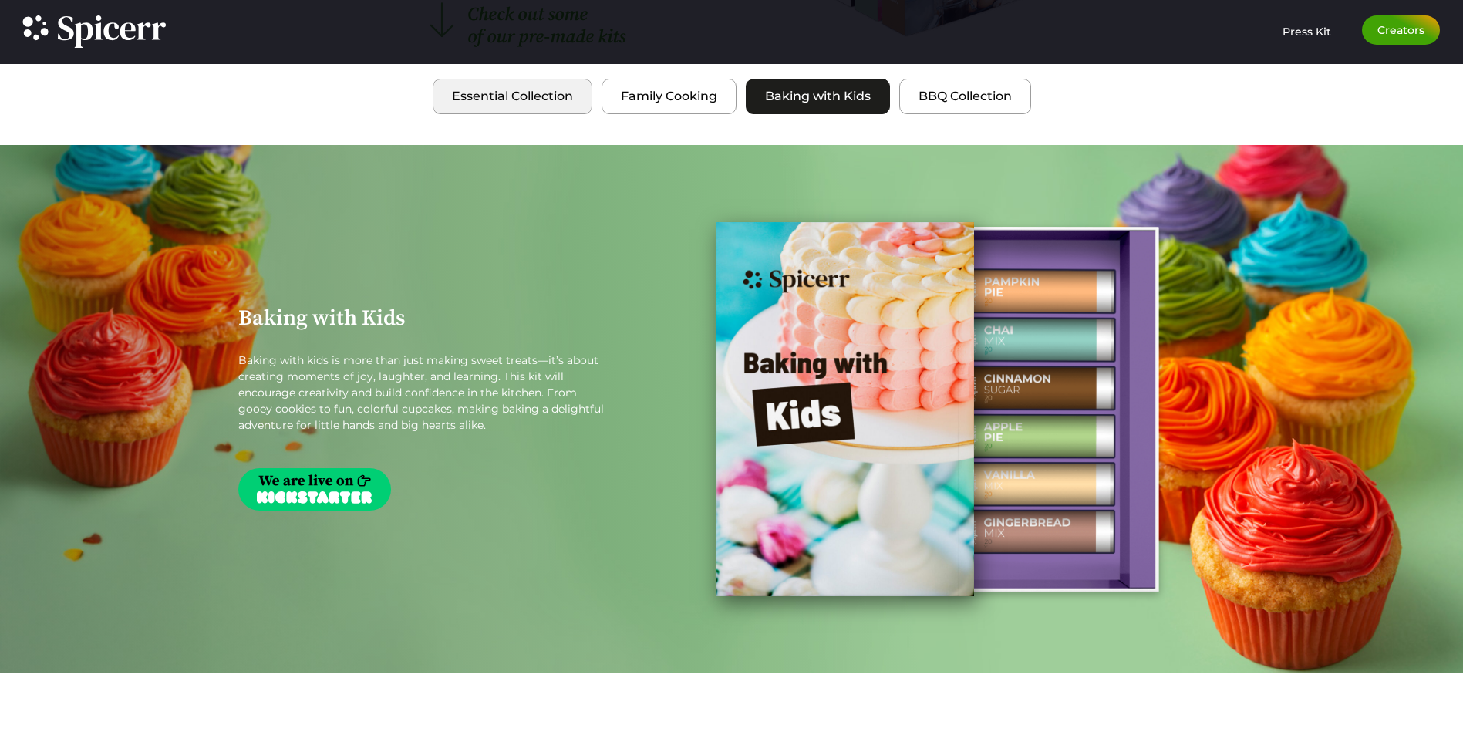
click at [494, 90] on span "Essential Collection" at bounding box center [512, 96] width 121 height 19
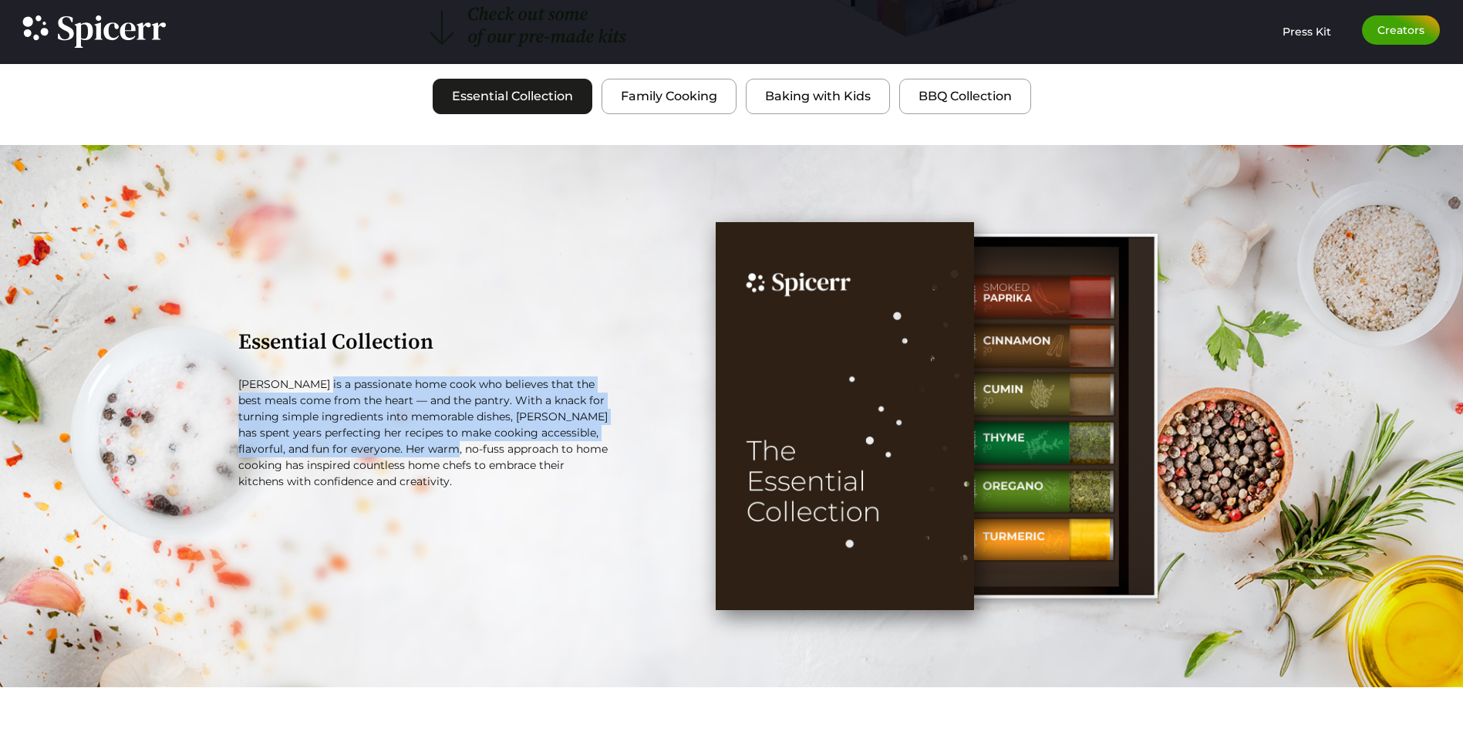
drag, startPoint x: 317, startPoint y: 389, endPoint x: 470, endPoint y: 464, distance: 171.0
click at [470, 464] on p "[PERSON_NAME] is a passionate home cook who believes that the best meals come f…" at bounding box center [424, 432] width 373 height 113
drag, startPoint x: 470, startPoint y: 464, endPoint x: 531, endPoint y: 470, distance: 61.2
click at [524, 470] on p "[PERSON_NAME] is a passionate home cook who believes that the best meals come f…" at bounding box center [424, 432] width 373 height 113
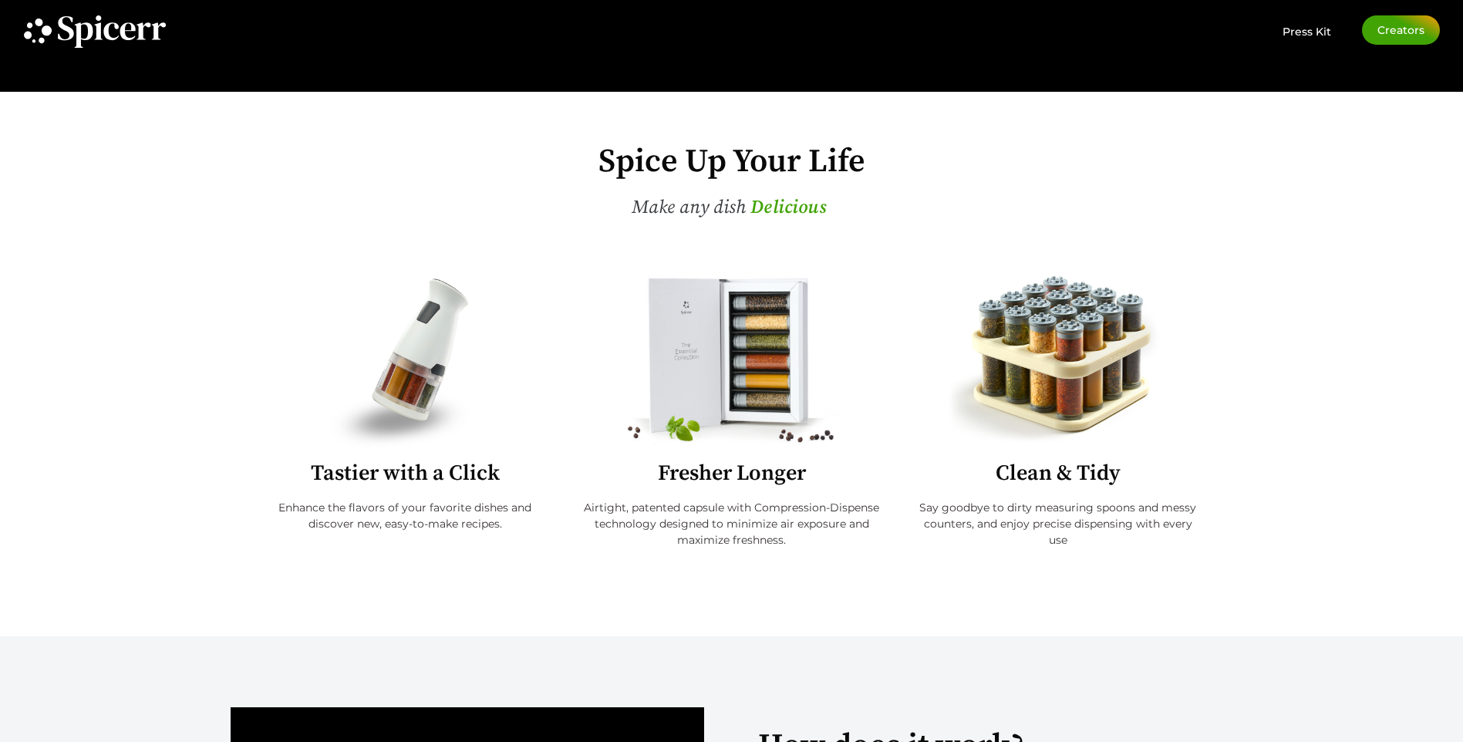
scroll to position [345, 0]
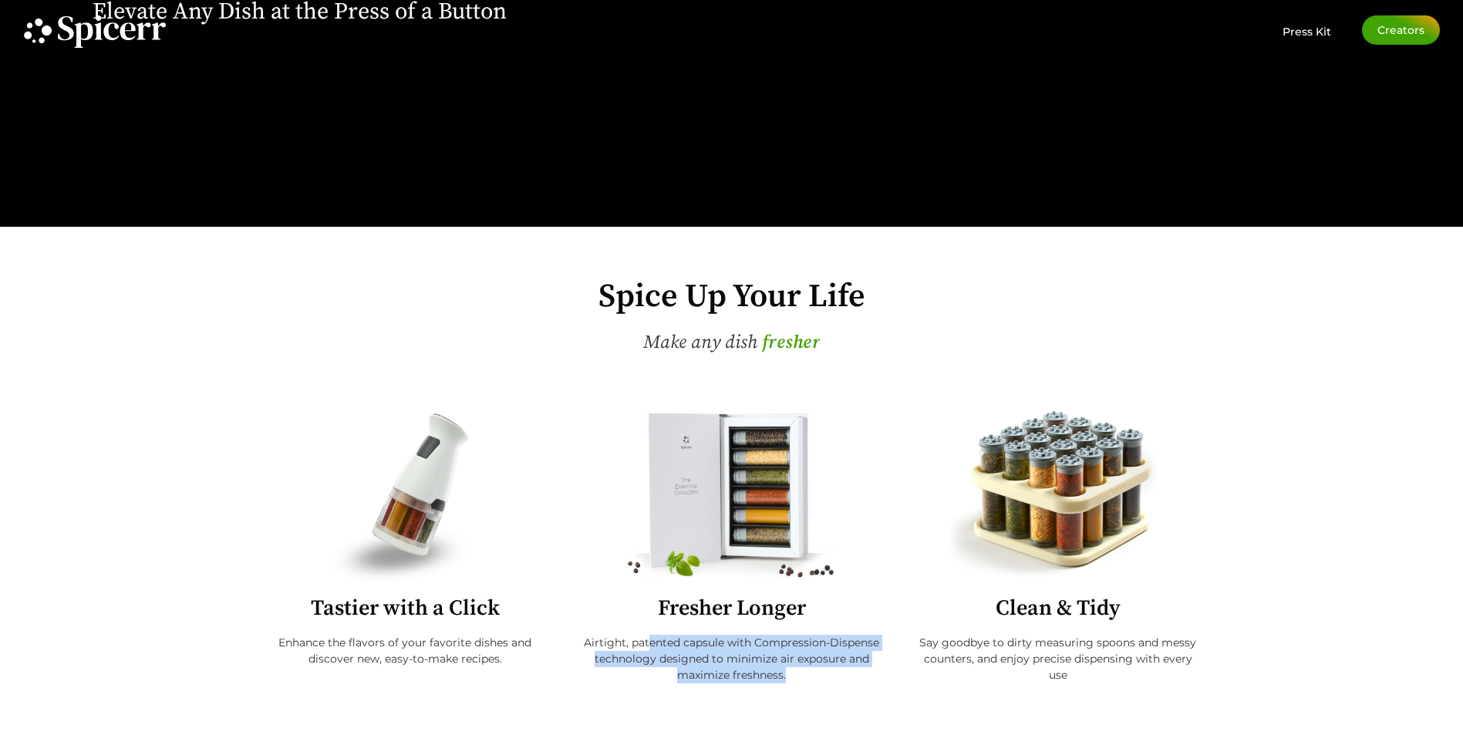
drag, startPoint x: 650, startPoint y: 639, endPoint x: 809, endPoint y: 676, distance: 163.1
click at [809, 676] on p "Airtight, patented capsule with Compression-Dispense technology designed to min…" at bounding box center [731, 659] width 302 height 49
drag, startPoint x: 809, startPoint y: 676, endPoint x: 827, endPoint y: 676, distance: 18.5
click at [832, 679] on p "Airtight, patented capsule with Compression-Dispense technology designed to min…" at bounding box center [731, 659] width 302 height 49
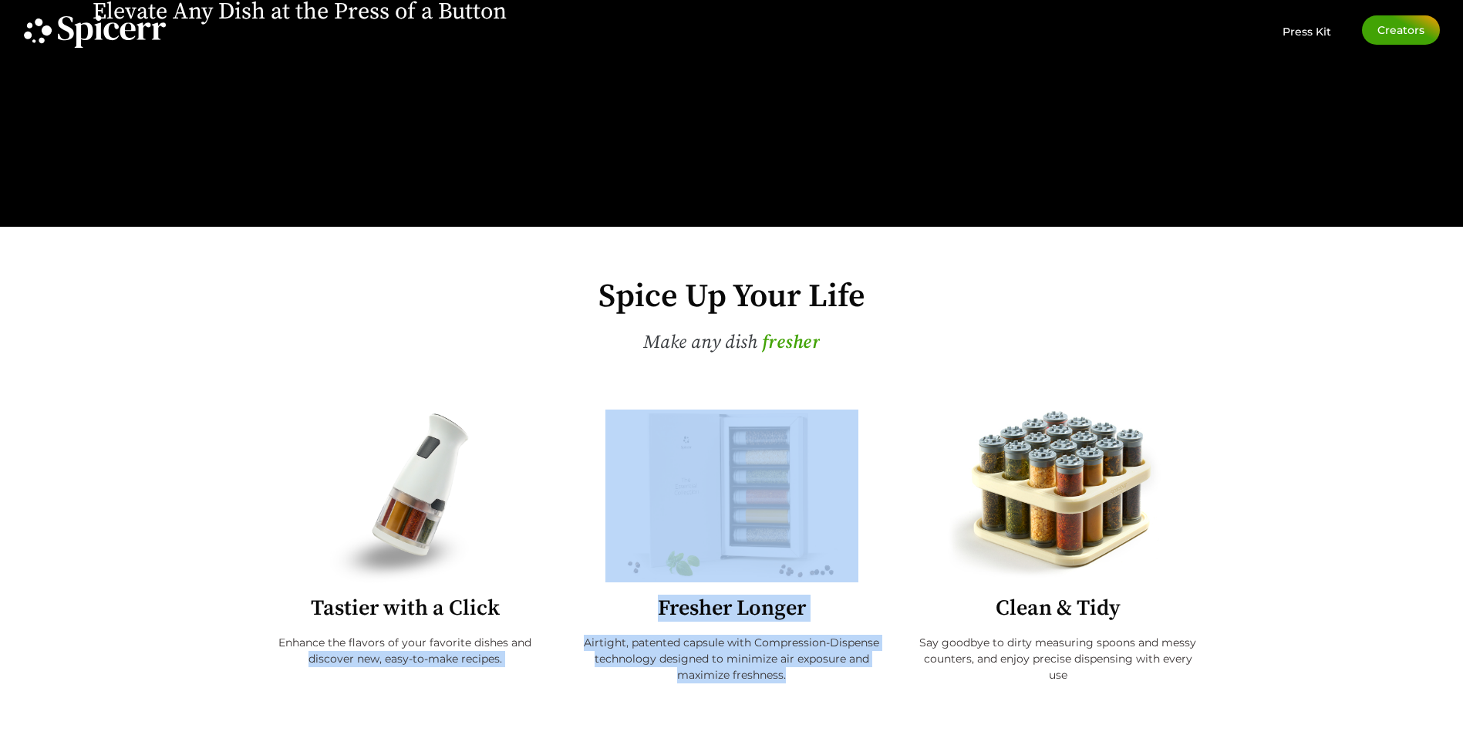
drag, startPoint x: 828, startPoint y: 679, endPoint x: 566, endPoint y: 638, distance: 265.2
click at [566, 638] on div "Tastier with a Click Enhance the flavors of your favorite dishes and discover n…" at bounding box center [732, 564] width 1002 height 324
drag, startPoint x: 566, startPoint y: 638, endPoint x: 716, endPoint y: 657, distance: 151.5
click at [716, 657] on p "Airtight, patented capsule with Compression-Dispense technology designed to min…" at bounding box center [731, 659] width 302 height 49
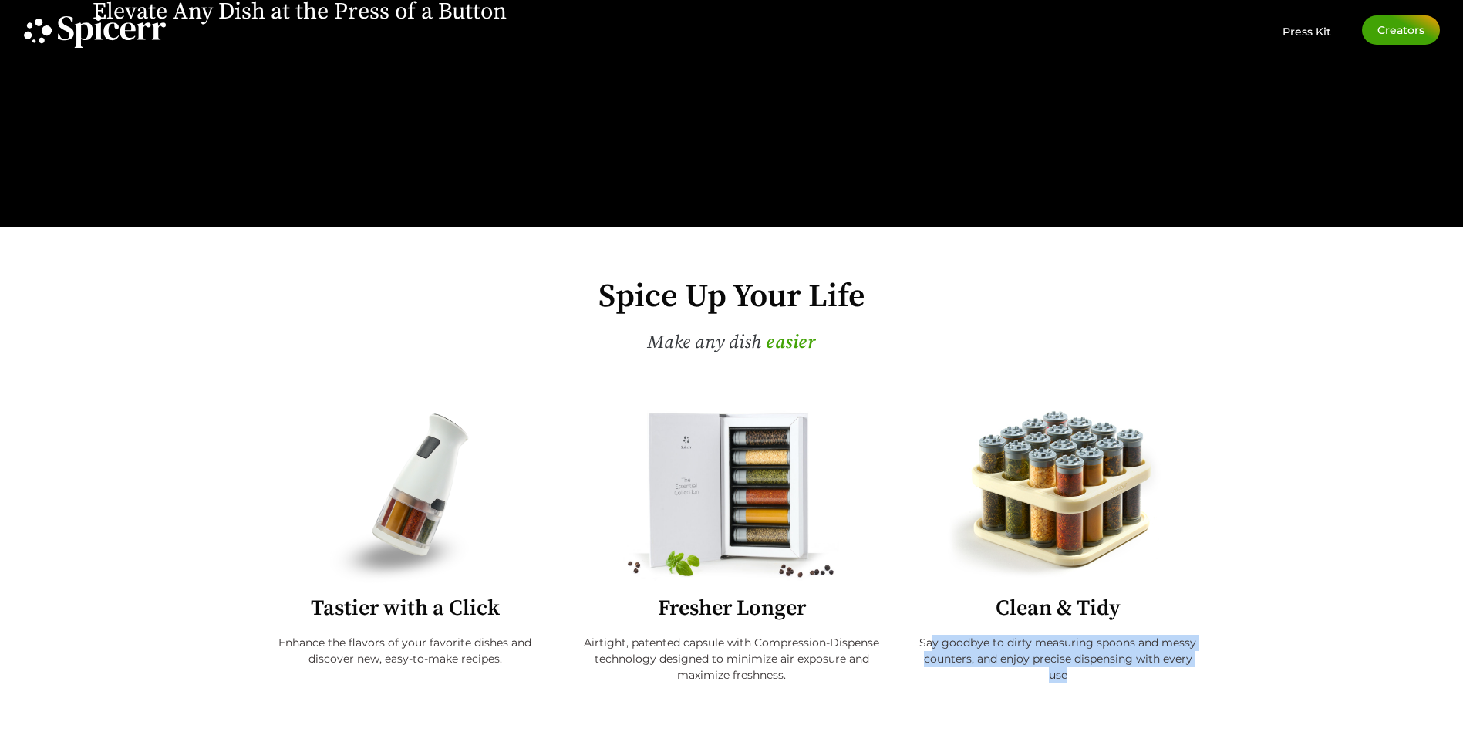
drag, startPoint x: 934, startPoint y: 647, endPoint x: 1114, endPoint y: 689, distance: 185.4
click at [1114, 689] on div "Say goodbye to dirty measuring spoons and messy counters, and enjoy precise dis…" at bounding box center [1058, 664] width 288 height 59
click at [1121, 690] on div "Say goodbye to dirty measuring spoons and messy counters, and enjoy precise dis…" at bounding box center [1058, 664] width 288 height 59
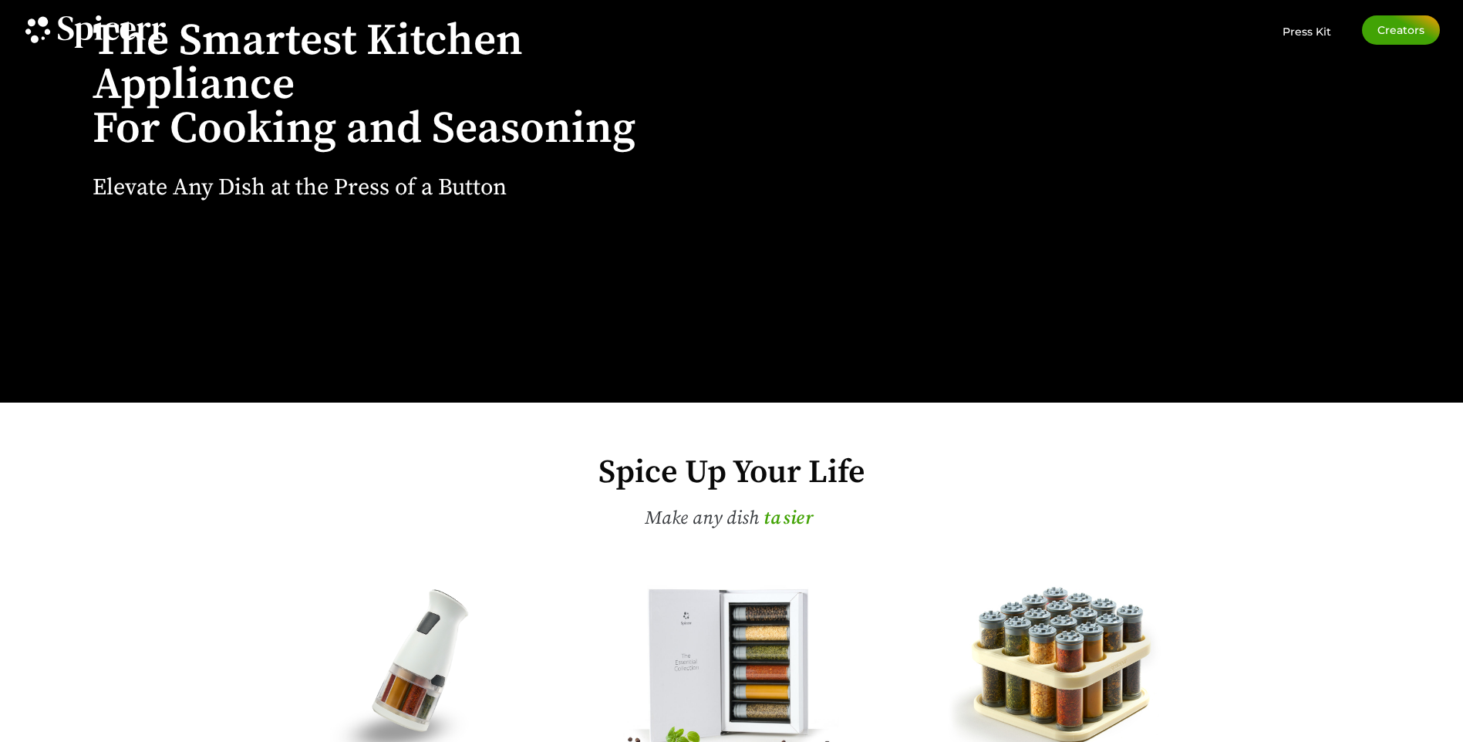
scroll to position [0, 0]
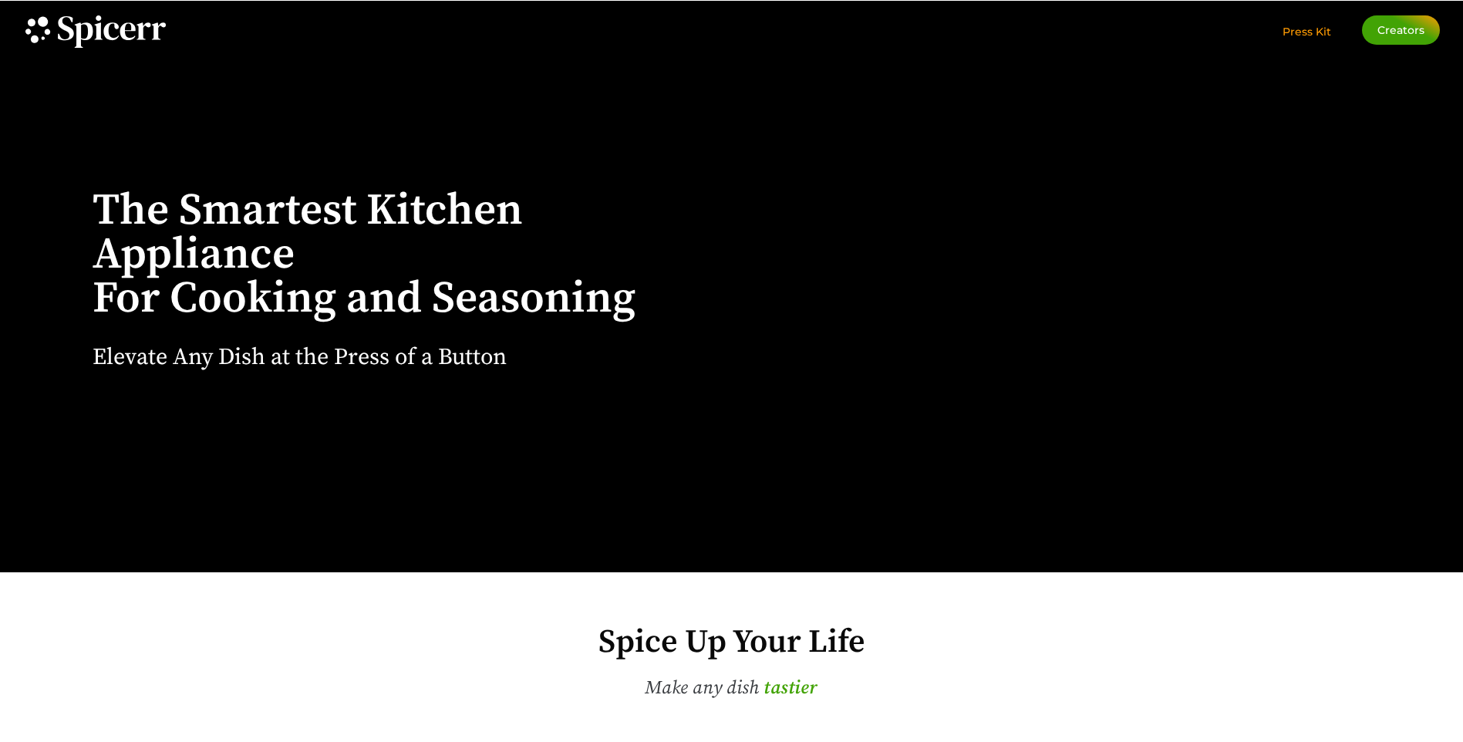
click at [1288, 32] on span "Press Kit" at bounding box center [1306, 32] width 49 height 14
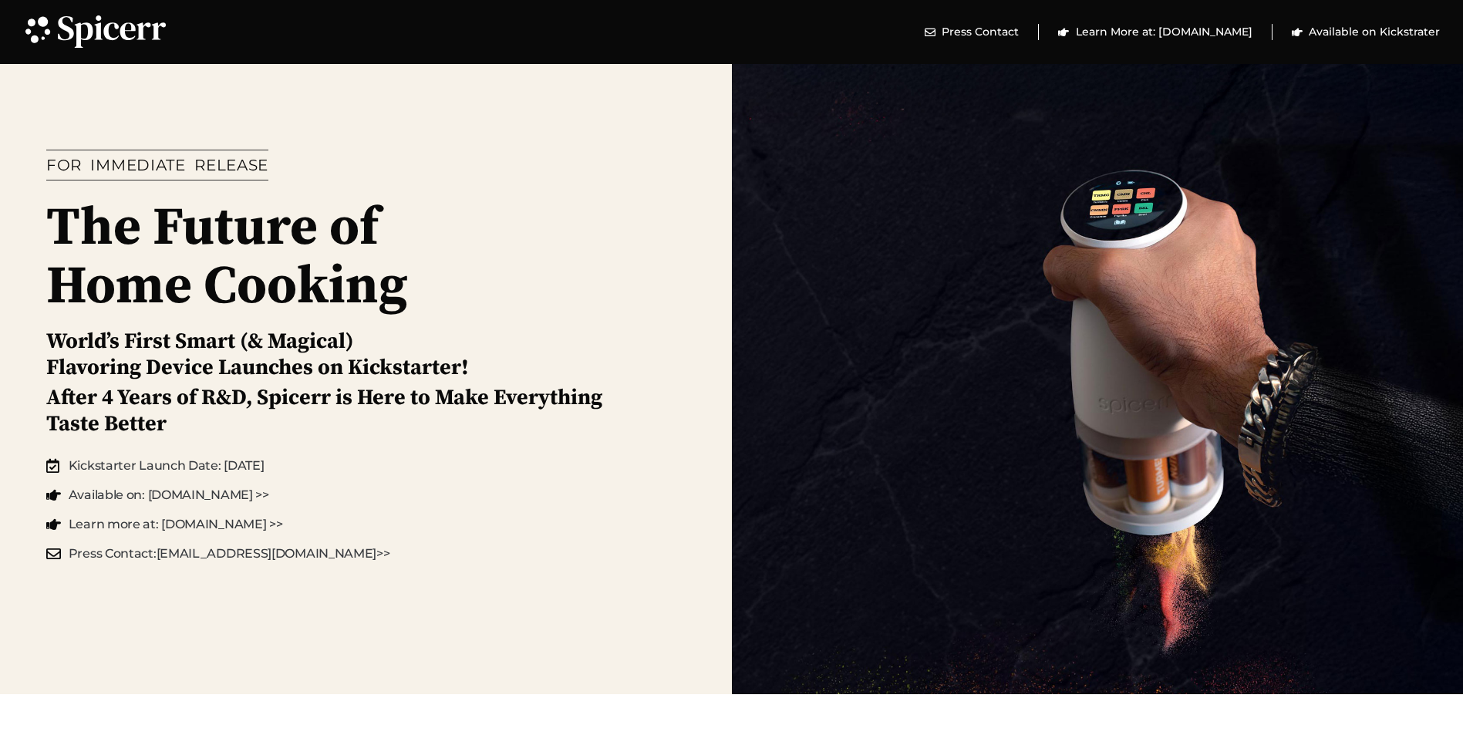
drag, startPoint x: 1166, startPoint y: 557, endPoint x: 1189, endPoint y: 343, distance: 214.8
click at [1353, 31] on span "Available on Kickstrater" at bounding box center [1372, 32] width 135 height 16
